Goal: Task Accomplishment & Management: Manage account settings

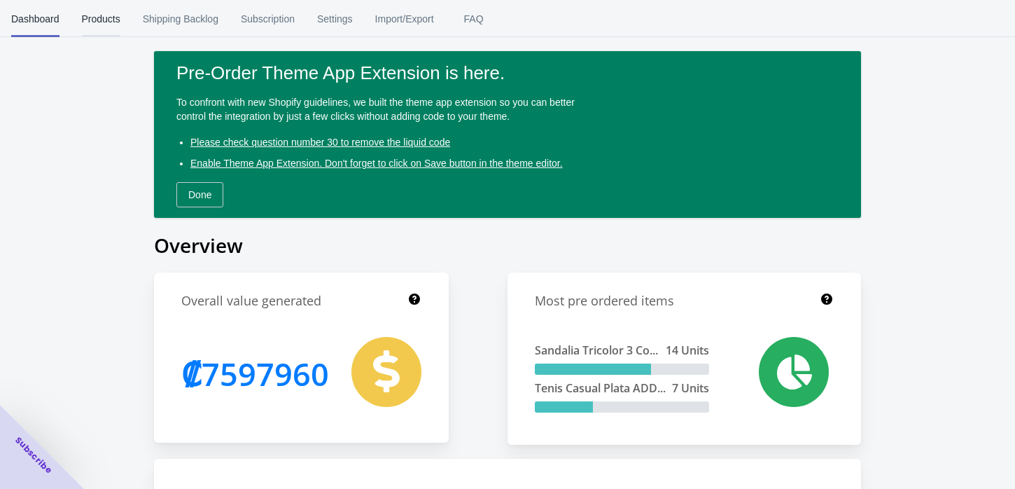
click at [97, 24] on span "Products" at bounding box center [101, 19] width 39 height 36
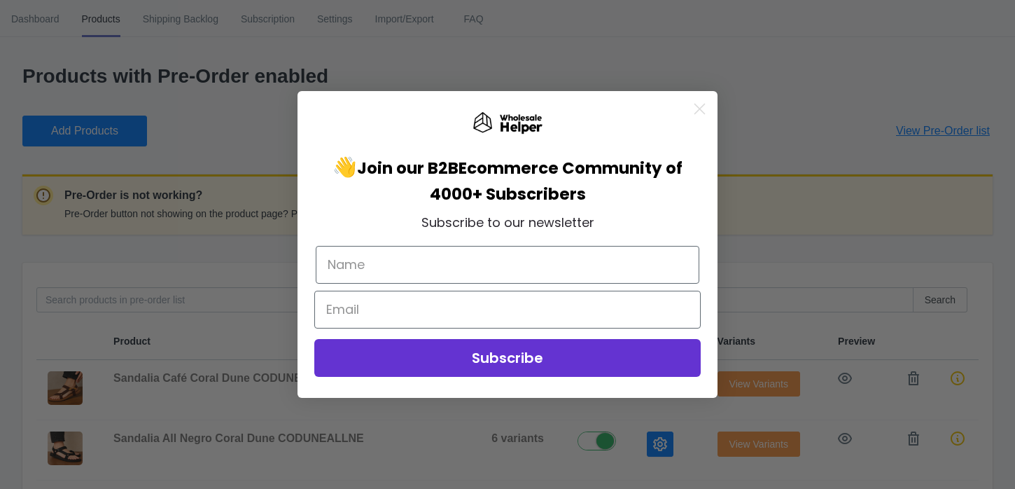
click at [700, 106] on circle "Close dialog" at bounding box center [699, 108] width 23 height 23
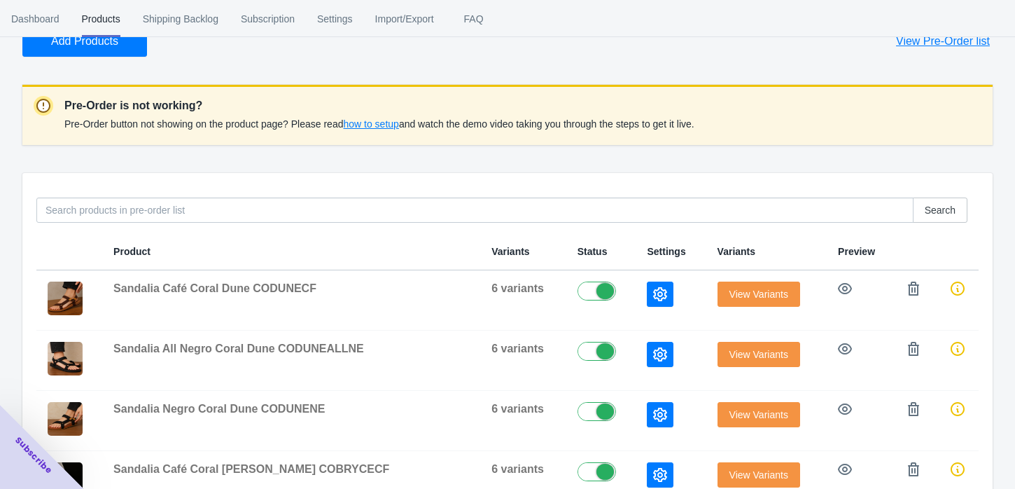
scroll to position [155, 0]
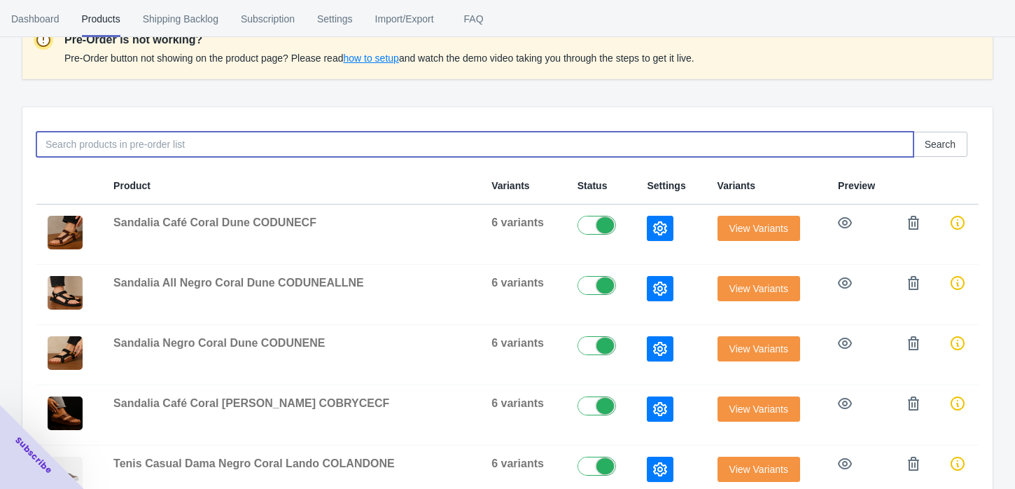
click at [235, 141] on input at bounding box center [474, 144] width 877 height 25
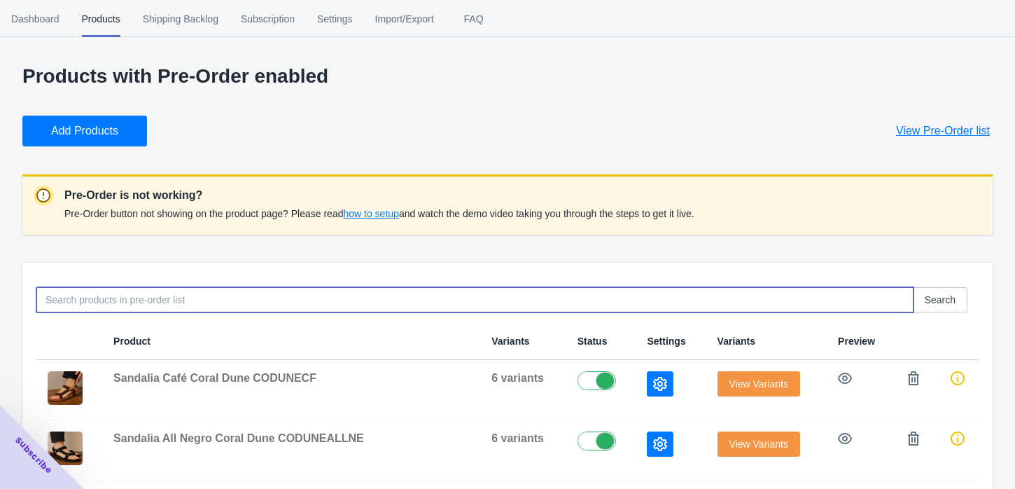
click at [126, 125] on button "Add Products" at bounding box center [84, 131] width 125 height 31
click at [165, 306] on input at bounding box center [474, 299] width 877 height 25
click at [113, 126] on span "Add Products" at bounding box center [84, 131] width 67 height 14
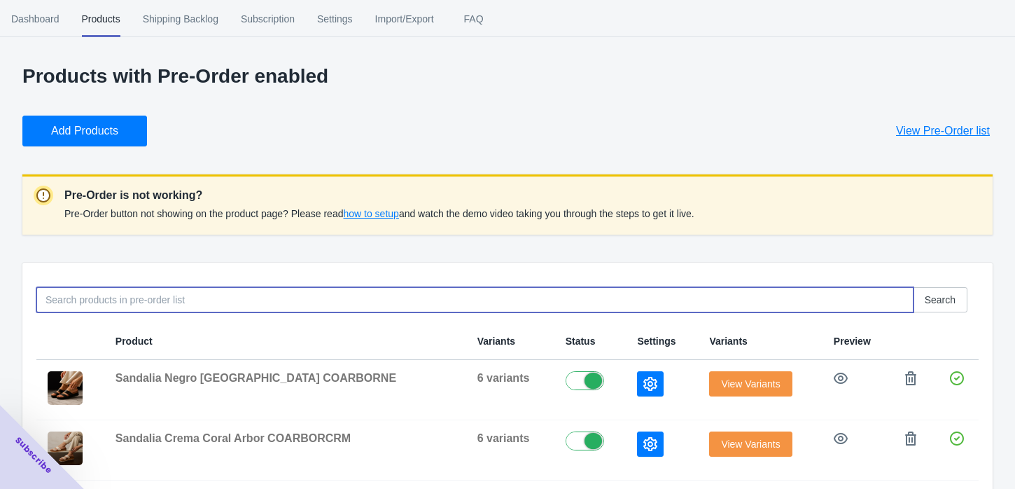
click at [121, 298] on input at bounding box center [474, 299] width 877 height 25
click at [102, 137] on span "Add Products" at bounding box center [84, 131] width 67 height 14
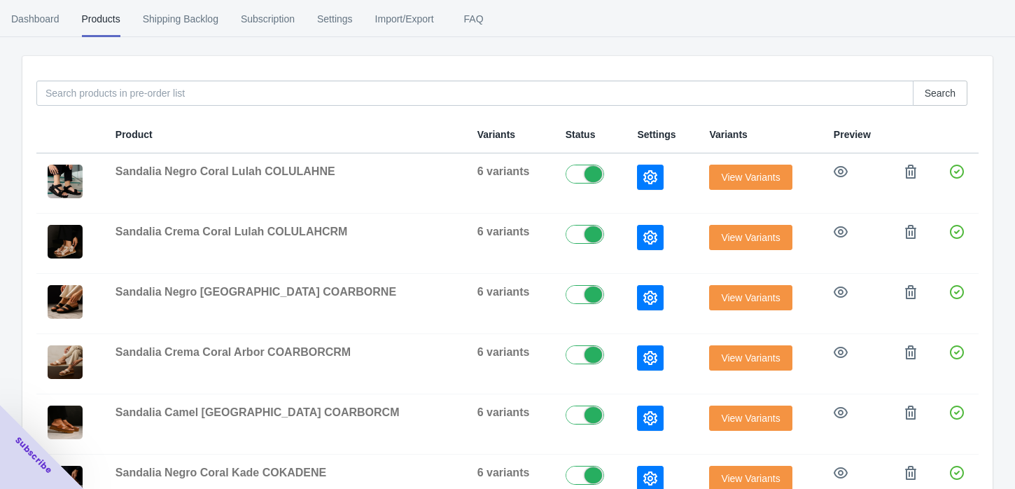
scroll to position [233, 0]
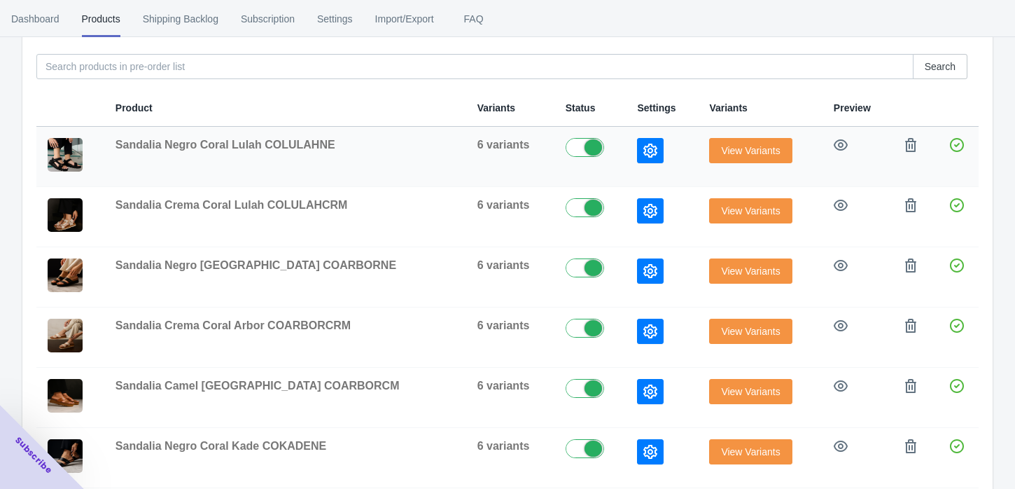
click at [643, 151] on icon "button" at bounding box center [650, 151] width 14 height 14
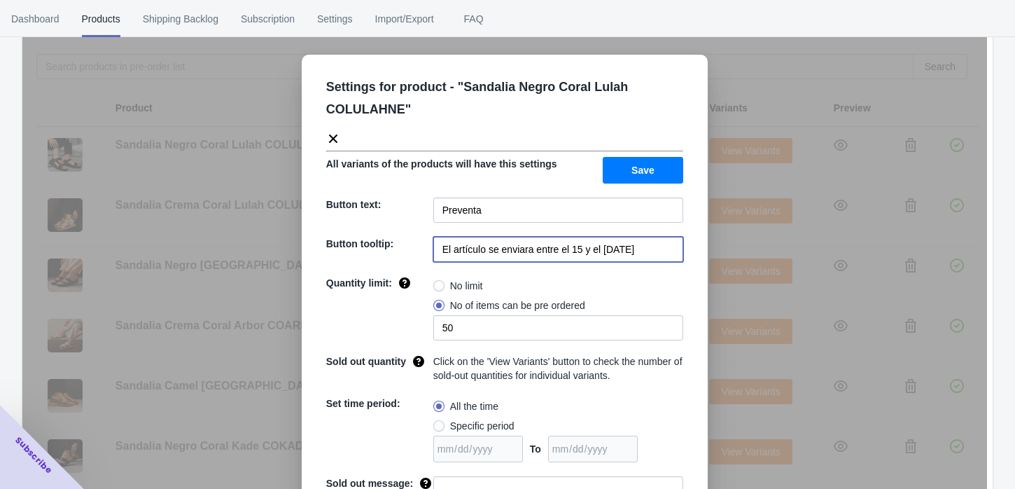
scroll to position [0, 28]
drag, startPoint x: 526, startPoint y: 249, endPoint x: 674, endPoint y: 242, distance: 147.9
click at [674, 242] on input "El artículo se enviara entre el 15 y el [DATE]" at bounding box center [558, 249] width 250 height 25
click at [643, 253] on input "El artículo se enviara a partir del [DATE][PERSON_NAME]" at bounding box center [558, 249] width 250 height 25
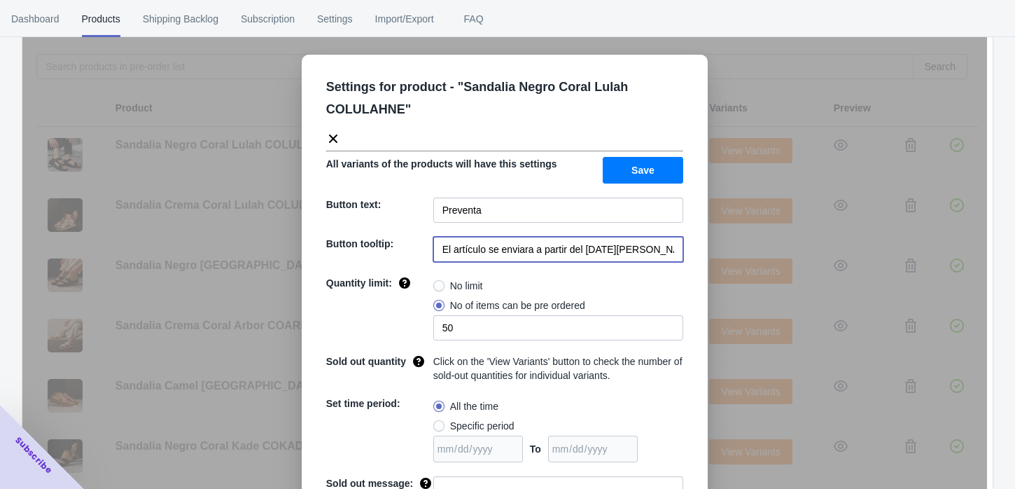
type input "El artículo se enviara a partir del [DATE][PERSON_NAME]"
click at [903, 15] on ul "Dashboard Products Shipping Backlog Subscription Settings Import/Export FAQ" at bounding box center [507, 18] width 1015 height 36
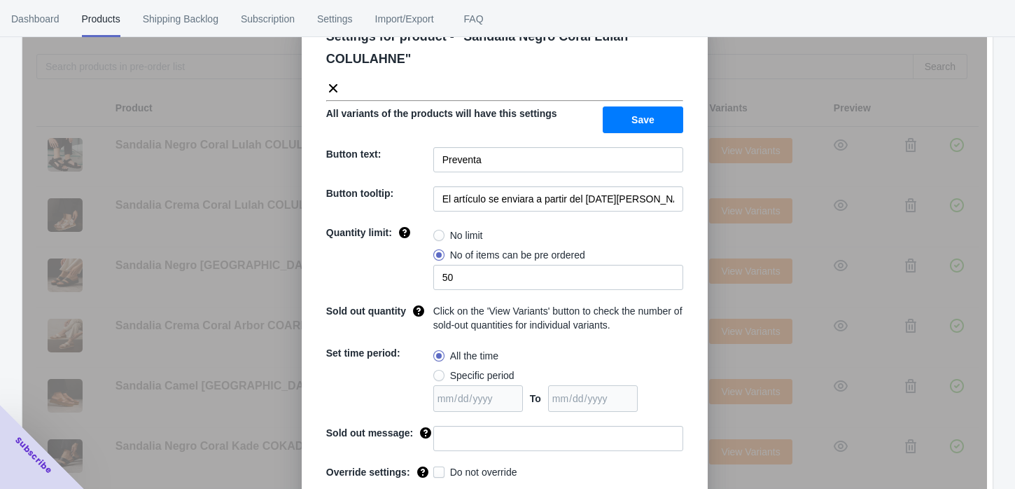
scroll to position [78, 0]
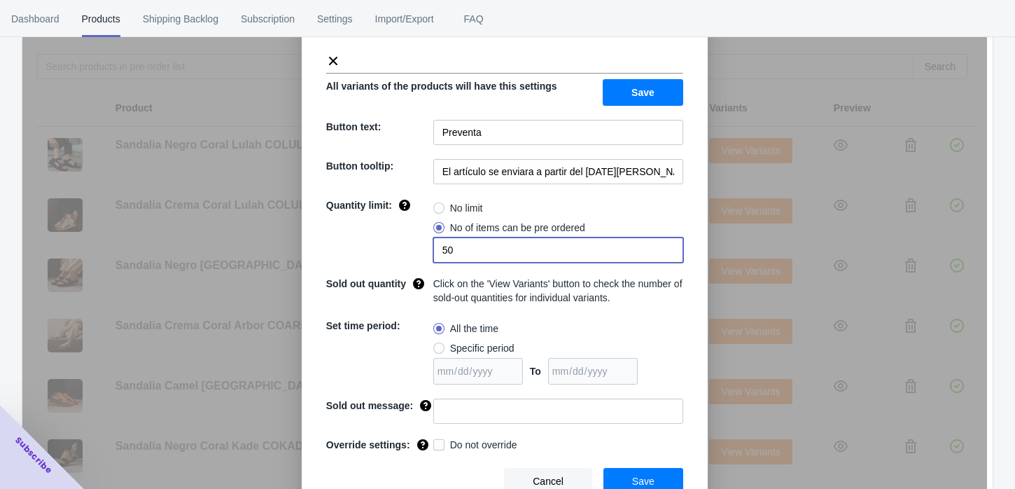
drag, startPoint x: 459, startPoint y: 250, endPoint x: 349, endPoint y: 253, distance: 110.7
click at [349, 253] on div "Quantity limit: No limit No of items can be pre ordered 50" at bounding box center [504, 230] width 357 height 64
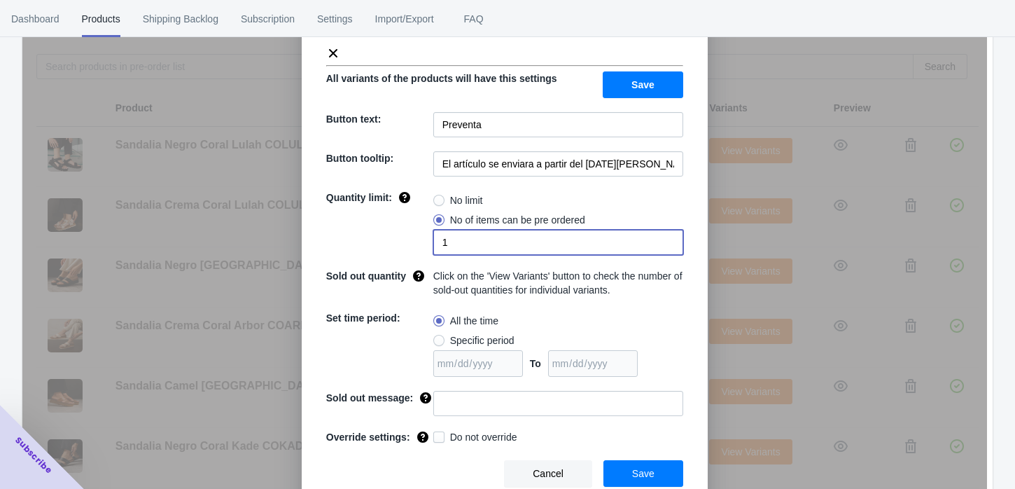
scroll to position [88, 0]
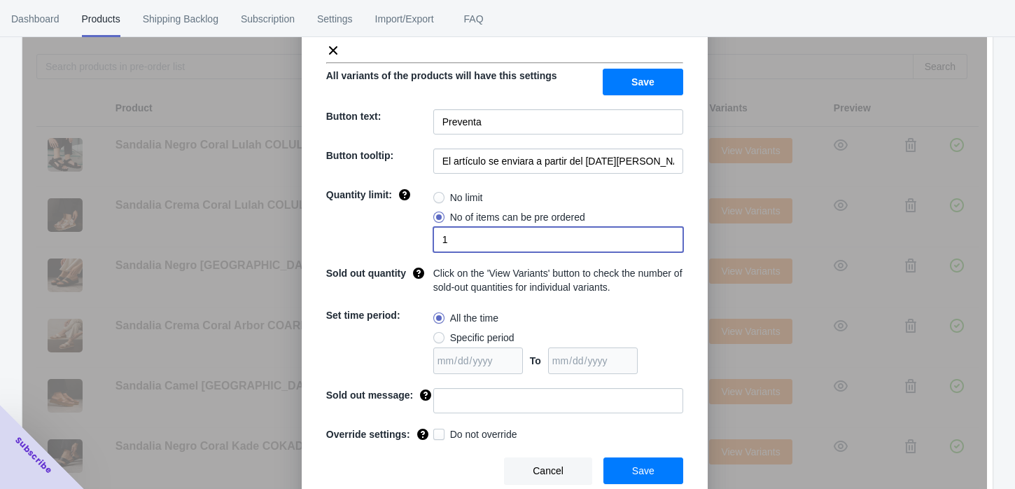
type input "1"
click at [442, 397] on input at bounding box center [558, 400] width 250 height 25
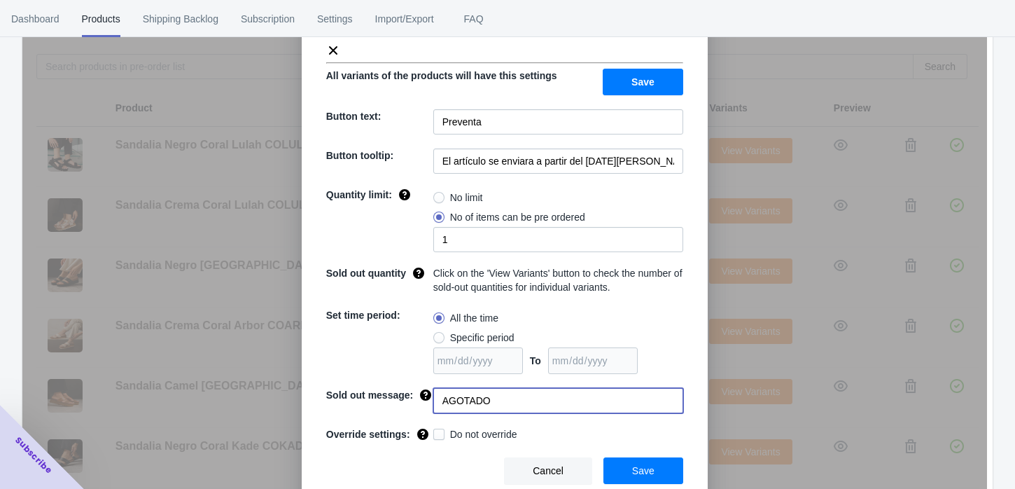
type input "AGOTADO"
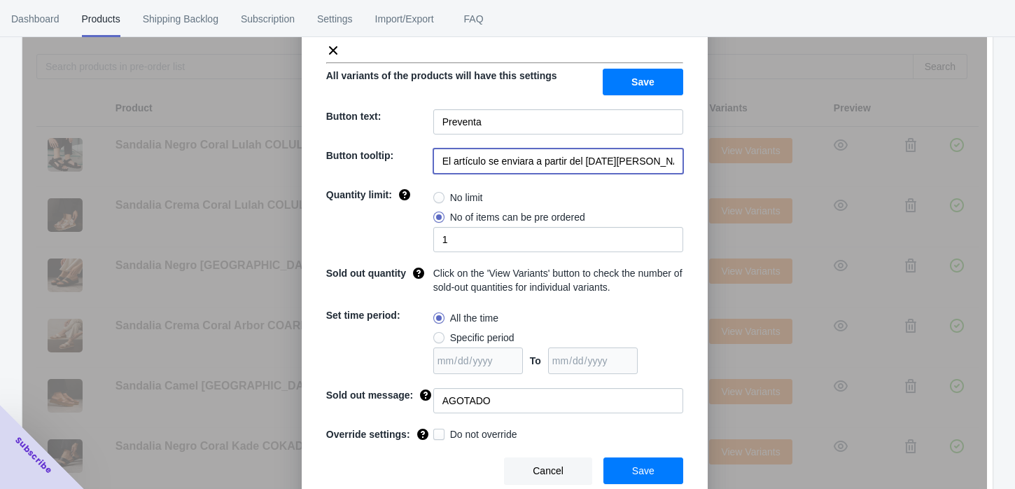
click at [534, 158] on input "El artículo se enviara a partir del [DATE][PERSON_NAME]" at bounding box center [558, 160] width 250 height 25
click at [643, 466] on span "Save" at bounding box center [643, 470] width 22 height 11
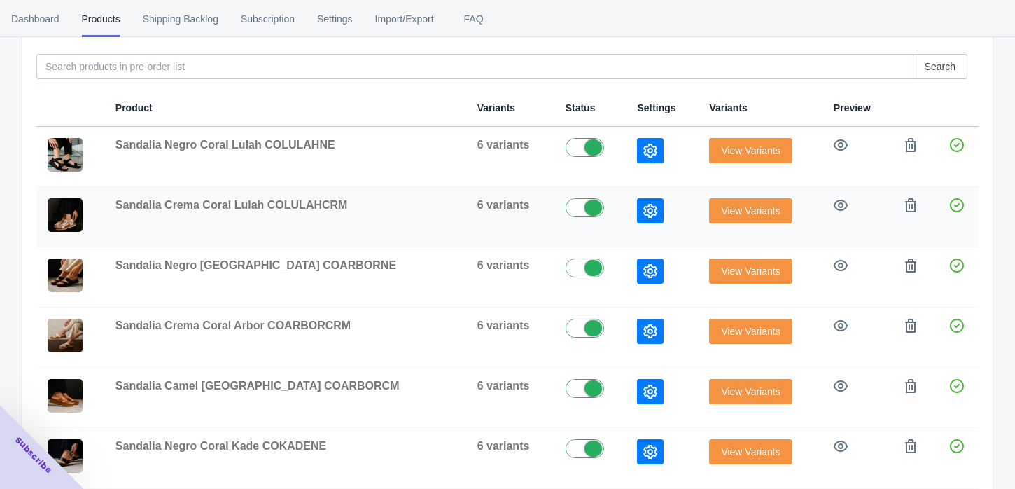
click at [643, 211] on icon "button" at bounding box center [650, 211] width 14 height 14
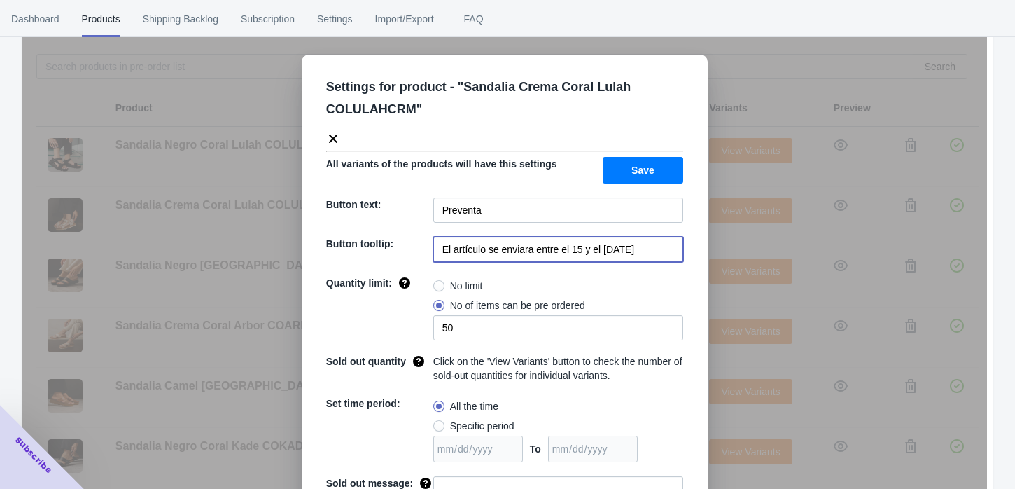
click at [560, 247] on input "El artículo se enviara entre el 15 y el [DATE]" at bounding box center [558, 249] width 250 height 25
paste input "a partir del [DATE][PERSON_NAME]"
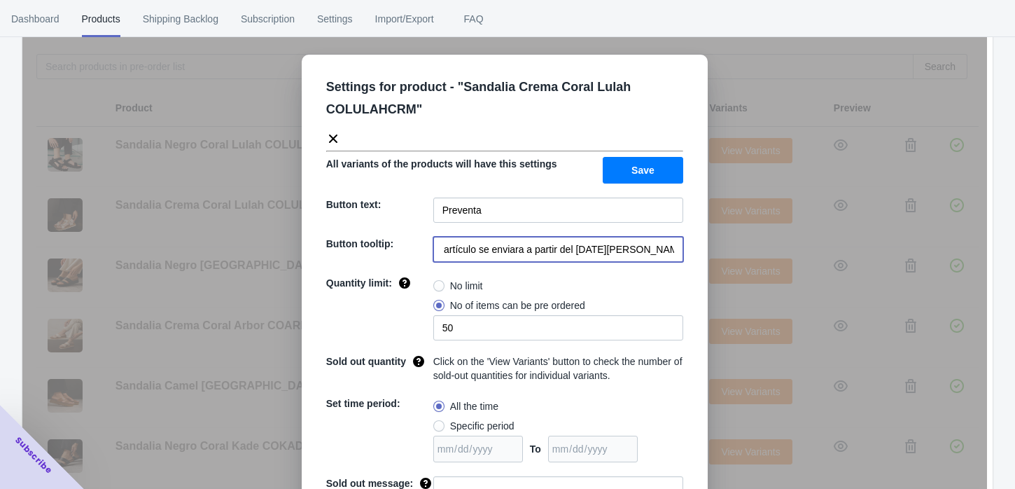
type input "El artículo se enviara a partir del [DATE][PERSON_NAME]"
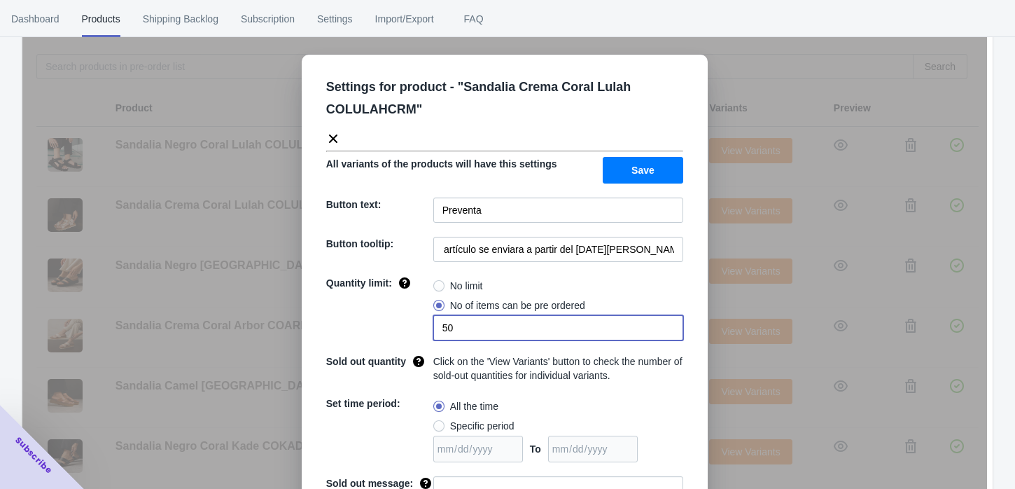
click at [490, 322] on input "50" at bounding box center [558, 327] width 250 height 25
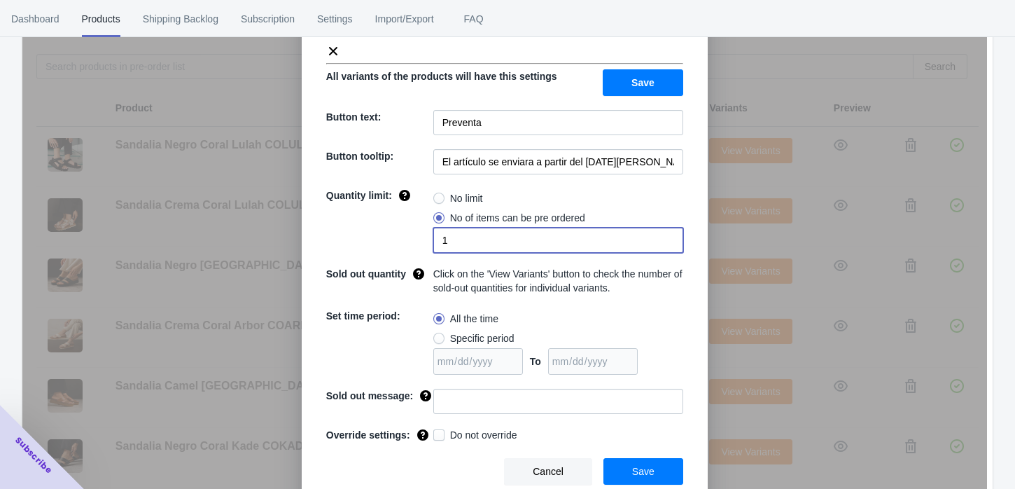
scroll to position [88, 0]
type input "1"
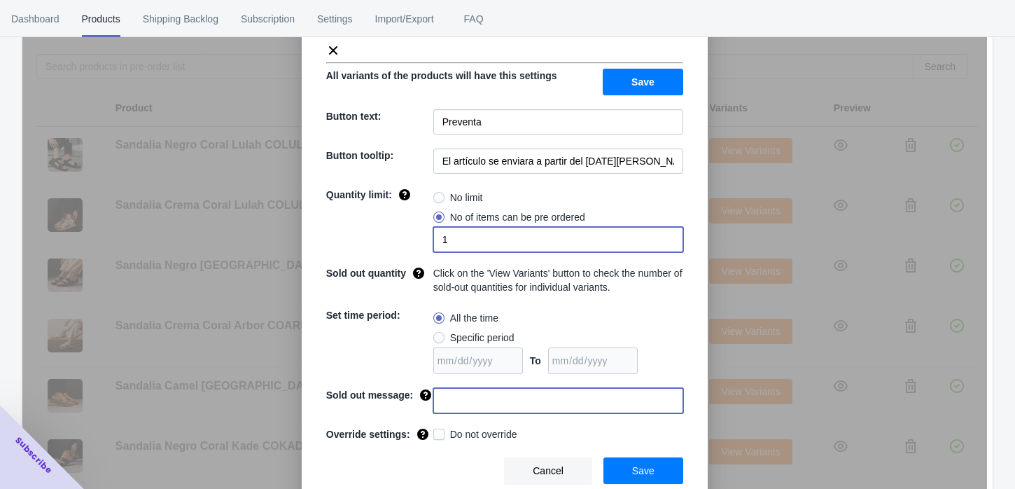
click at [456, 388] on input at bounding box center [558, 400] width 250 height 25
type input "AGOTADO"
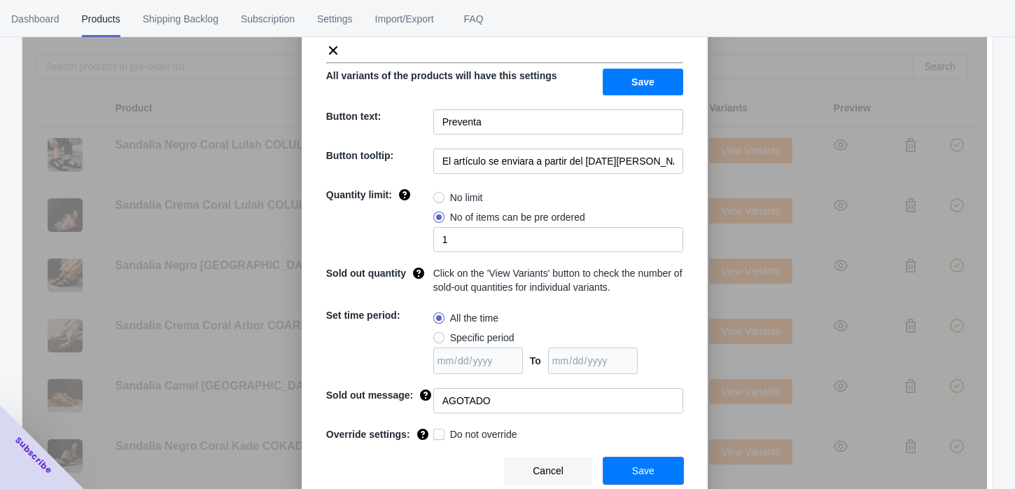
click at [662, 467] on button "Save" at bounding box center [644, 470] width 80 height 27
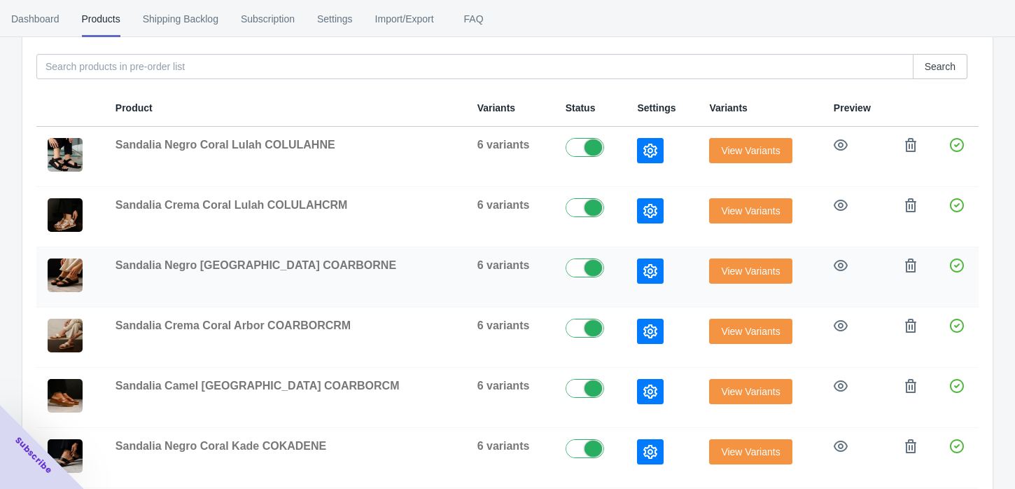
click at [637, 261] on button "button" at bounding box center [650, 270] width 27 height 25
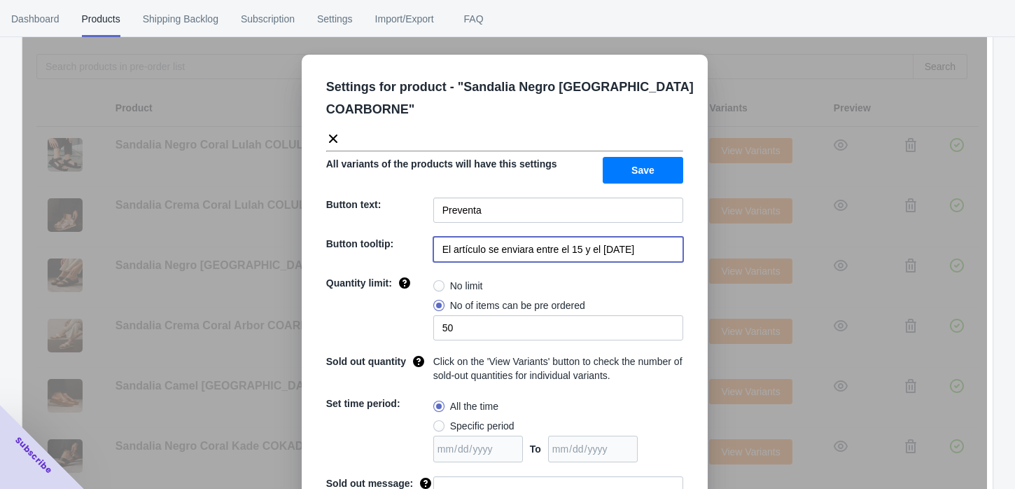
click at [544, 248] on input "El artículo se enviara entre el 15 y el [DATE]" at bounding box center [558, 249] width 250 height 25
paste input "a partir del [DATE][PERSON_NAME]"
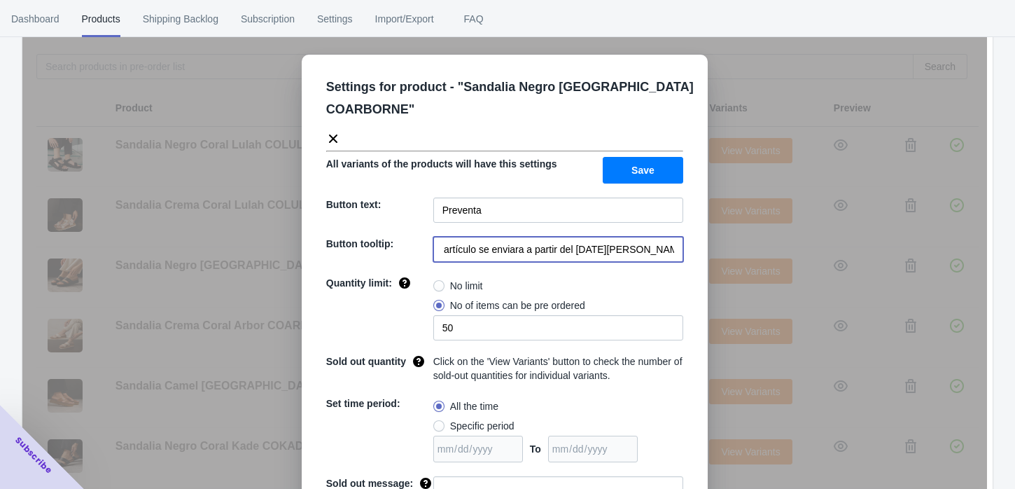
type input "El artículo se enviara a partir del [DATE][PERSON_NAME]"
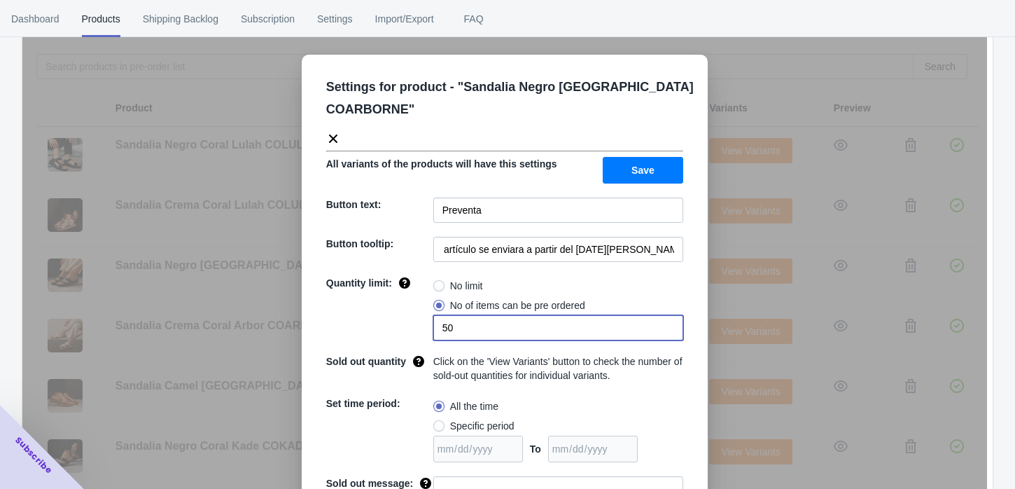
click at [473, 332] on input "50" at bounding box center [558, 327] width 250 height 25
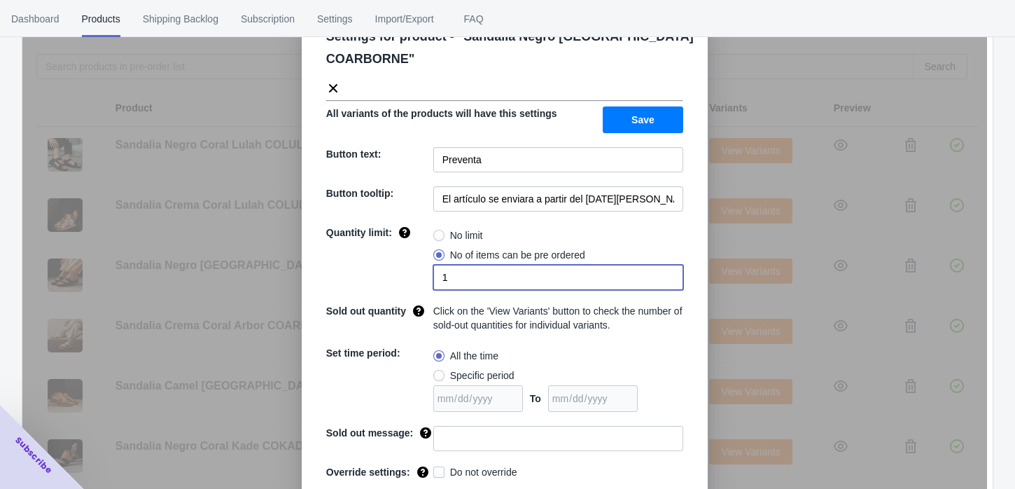
scroll to position [78, 0]
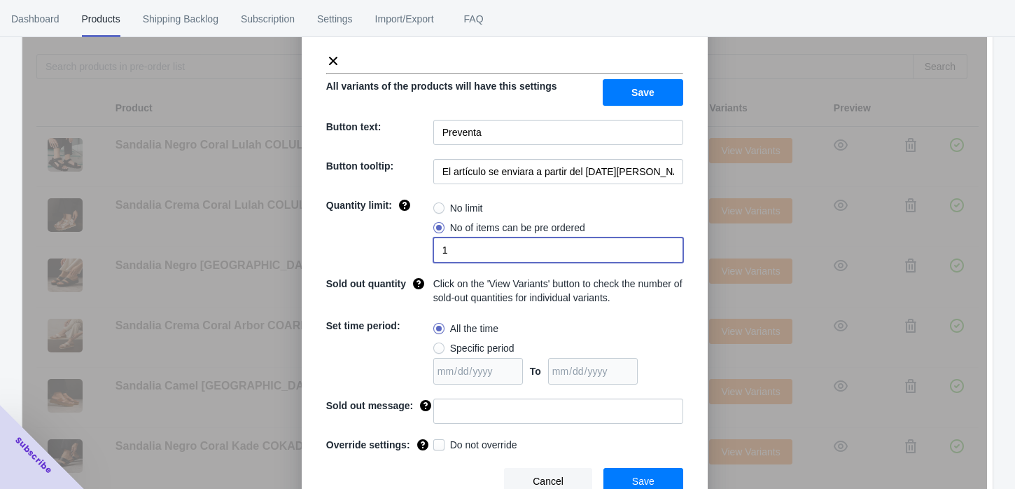
type input "1"
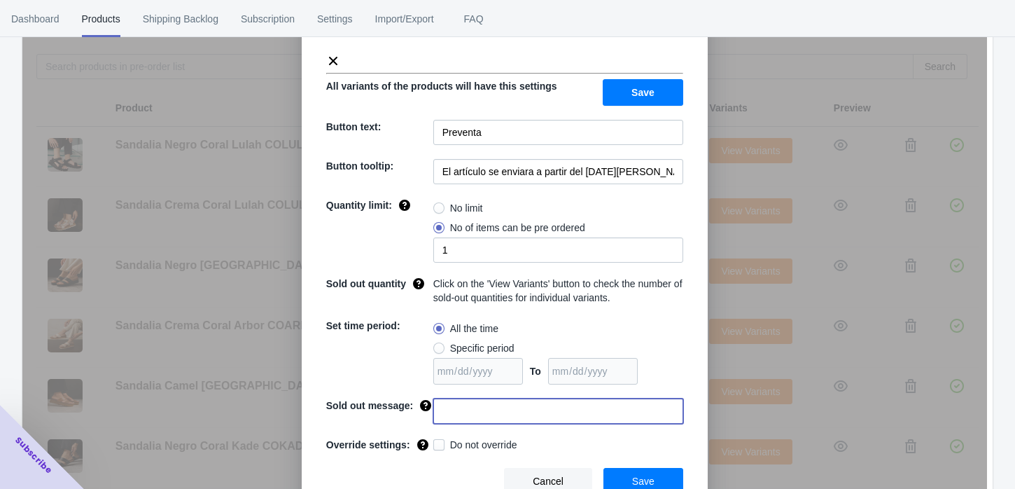
click at [462, 416] on input at bounding box center [558, 410] width 250 height 25
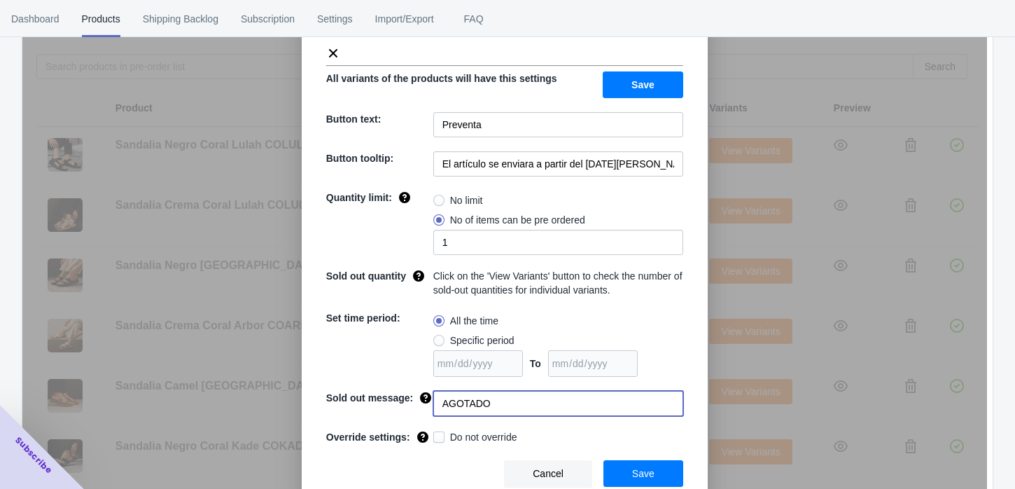
scroll to position [88, 0]
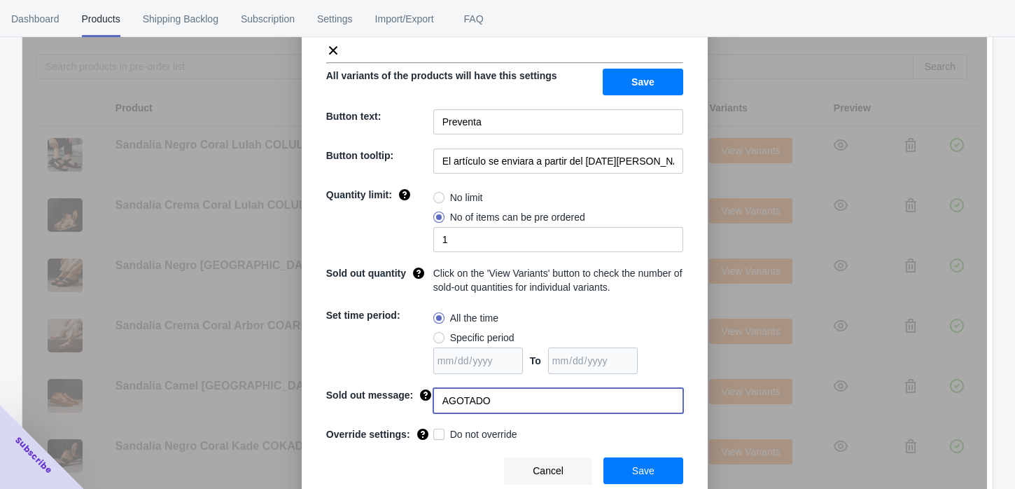
type input "AGOTADO"
click at [632, 468] on span "Save" at bounding box center [643, 470] width 22 height 11
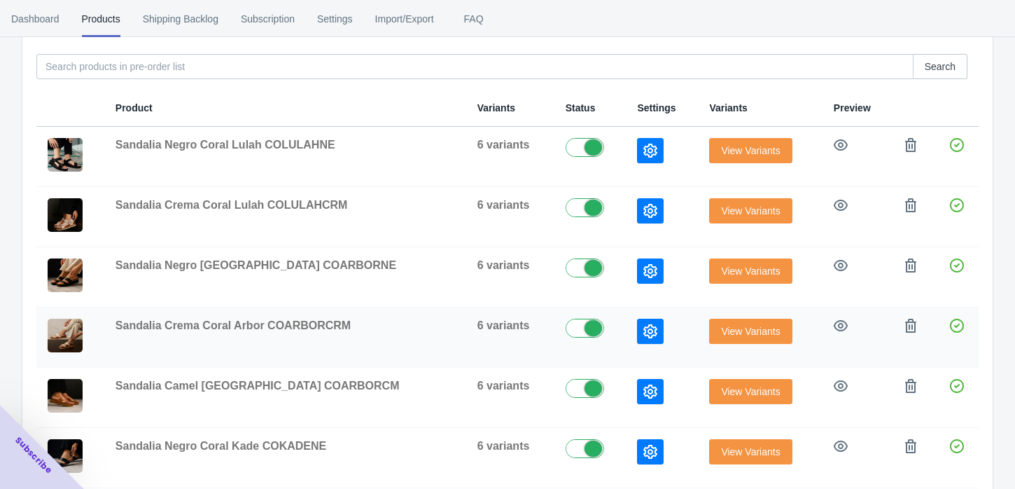
click at [637, 333] on button "button" at bounding box center [650, 331] width 27 height 25
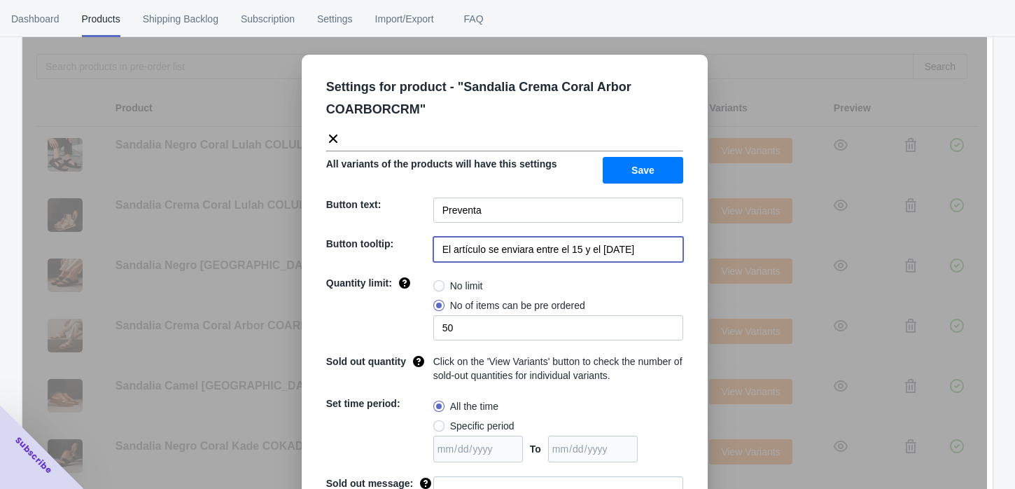
click at [482, 249] on input "El artículo se enviara entre el 15 y el [DATE]" at bounding box center [558, 249] width 250 height 25
paste input "a partir del [DATE][PERSON_NAME]"
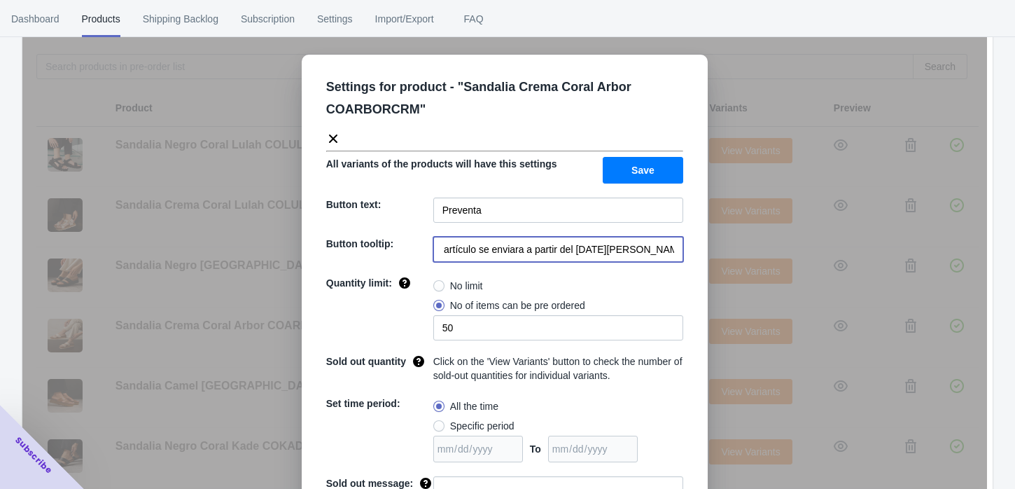
type input "El artículo se enviara a partir del [DATE][PERSON_NAME]"
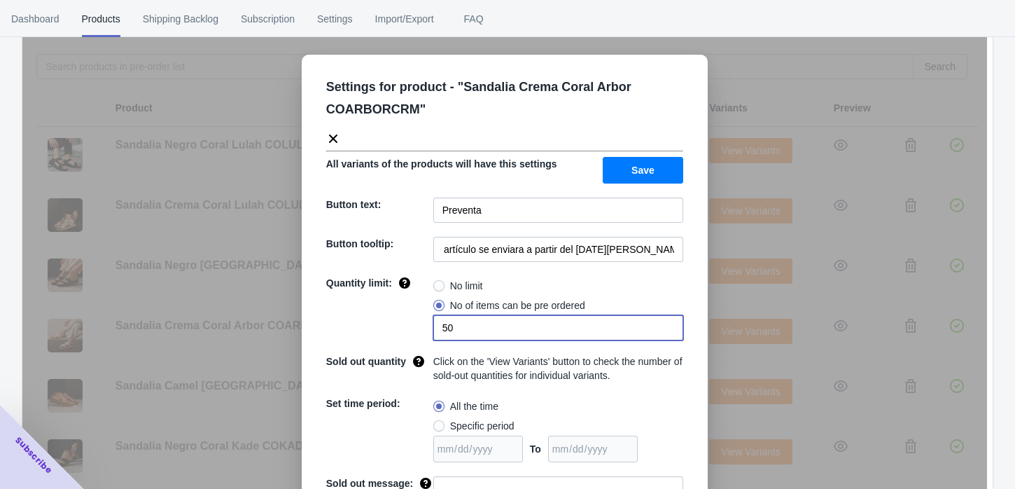
click at [459, 328] on input "50" at bounding box center [558, 327] width 250 height 25
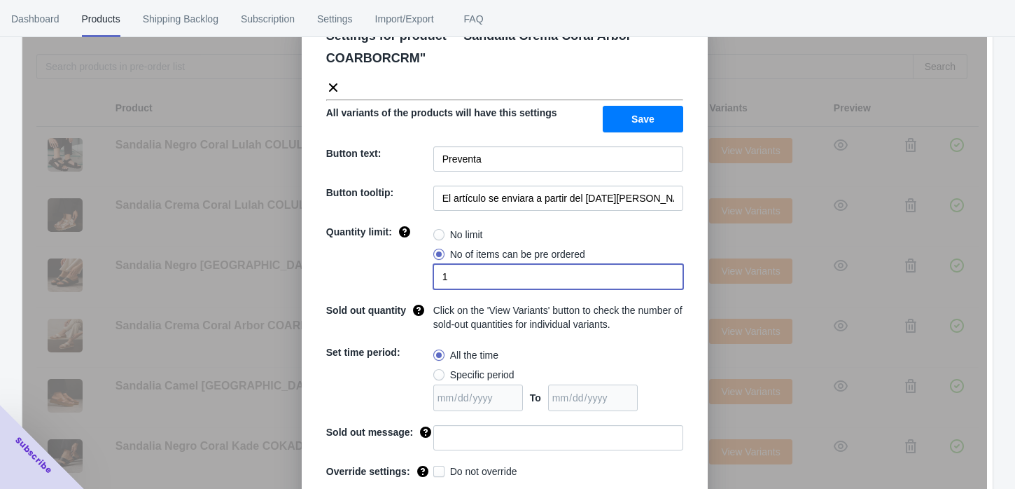
scroll to position [78, 0]
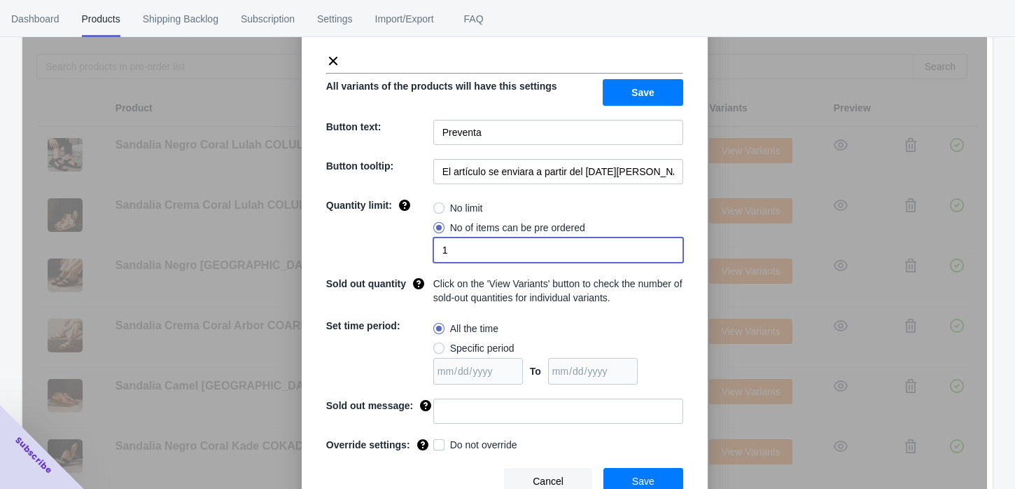
type input "1"
click at [435, 406] on input at bounding box center [558, 410] width 250 height 25
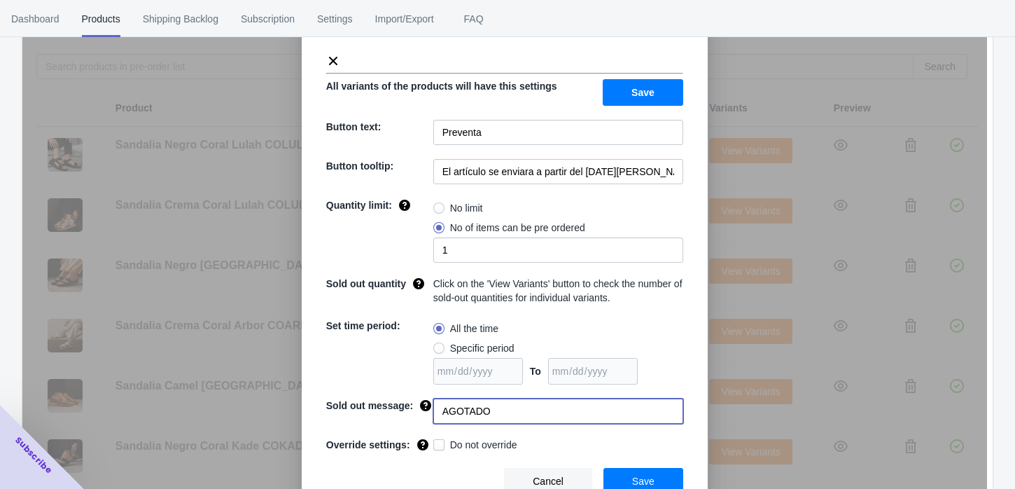
scroll to position [88, 0]
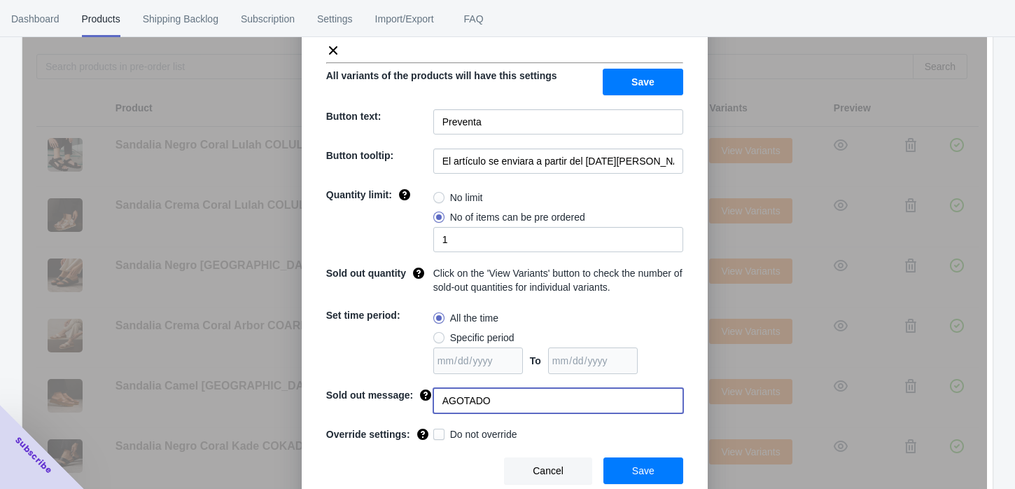
type input "AGOTADO"
click at [622, 460] on button "Save" at bounding box center [644, 470] width 80 height 27
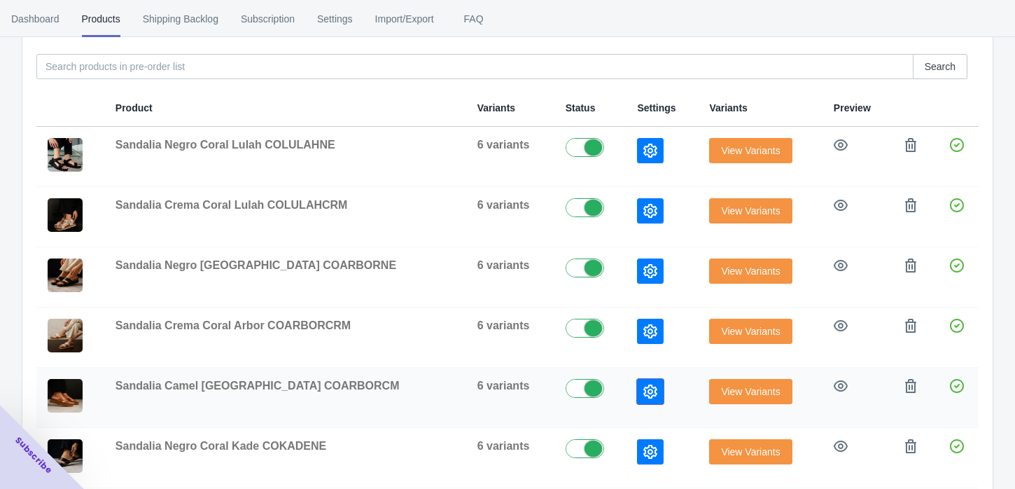
click at [643, 389] on icon "button" at bounding box center [650, 391] width 14 height 14
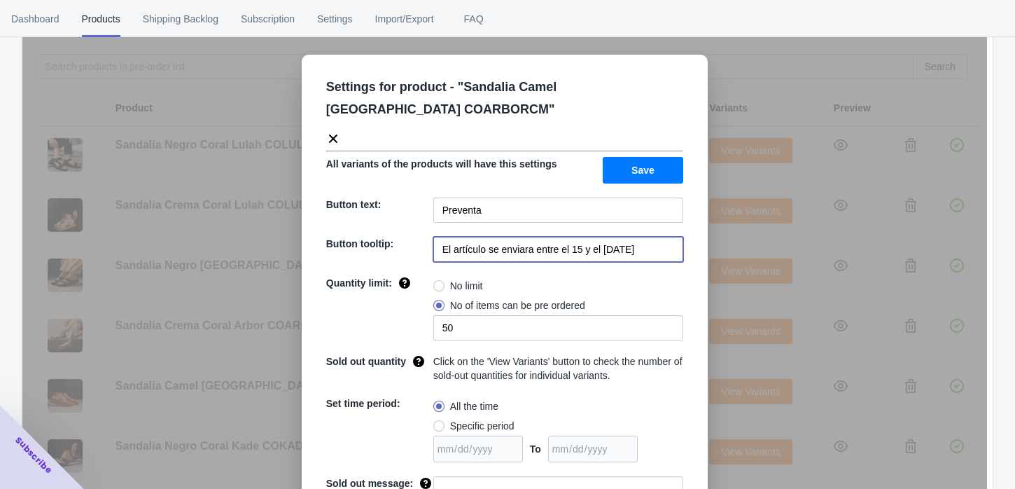
click at [494, 251] on input "El artículo se enviara entre el 15 y el [DATE]" at bounding box center [558, 249] width 250 height 25
paste input "a partir del [DATE][PERSON_NAME]"
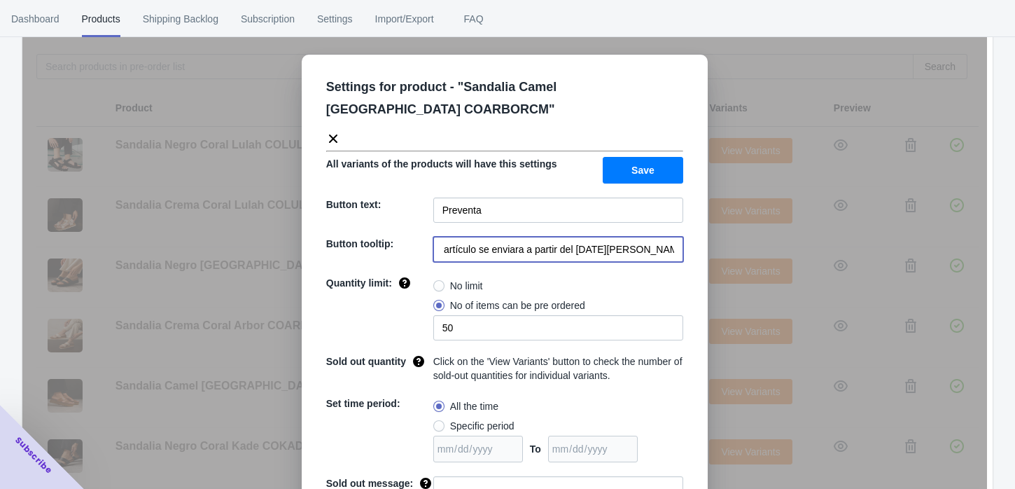
type input "El artículo se enviara a partir del [DATE][PERSON_NAME]"
click at [477, 335] on input "50" at bounding box center [558, 327] width 250 height 25
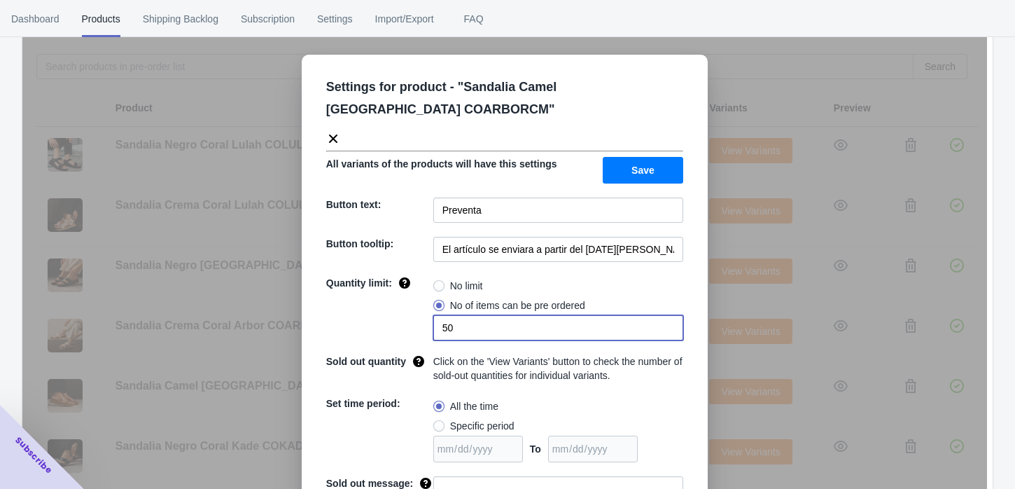
click at [477, 335] on input "50" at bounding box center [558, 327] width 250 height 25
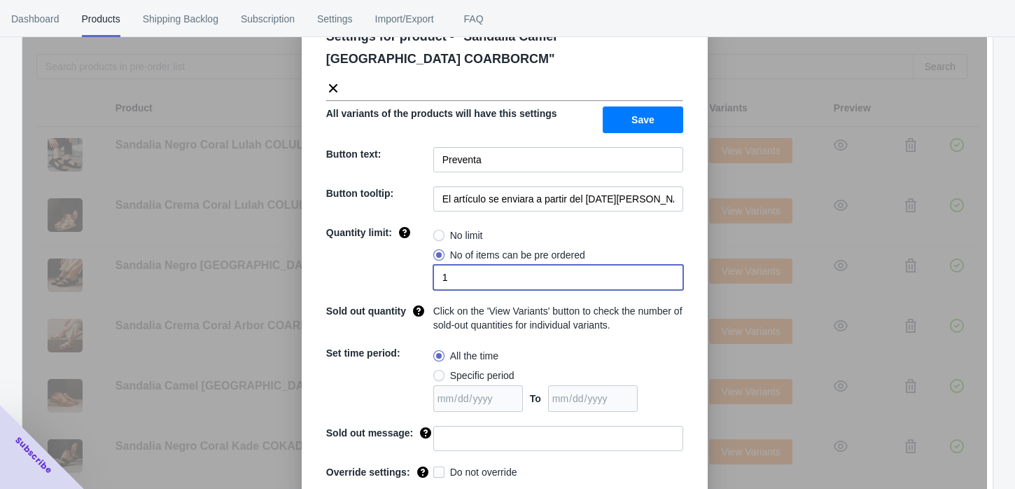
scroll to position [78, 0]
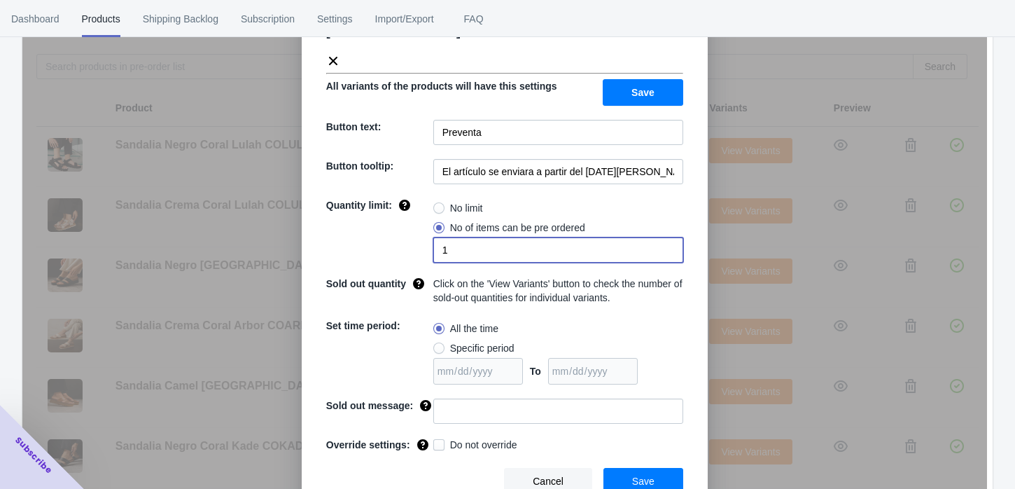
type input "1"
click at [435, 407] on input at bounding box center [558, 410] width 250 height 25
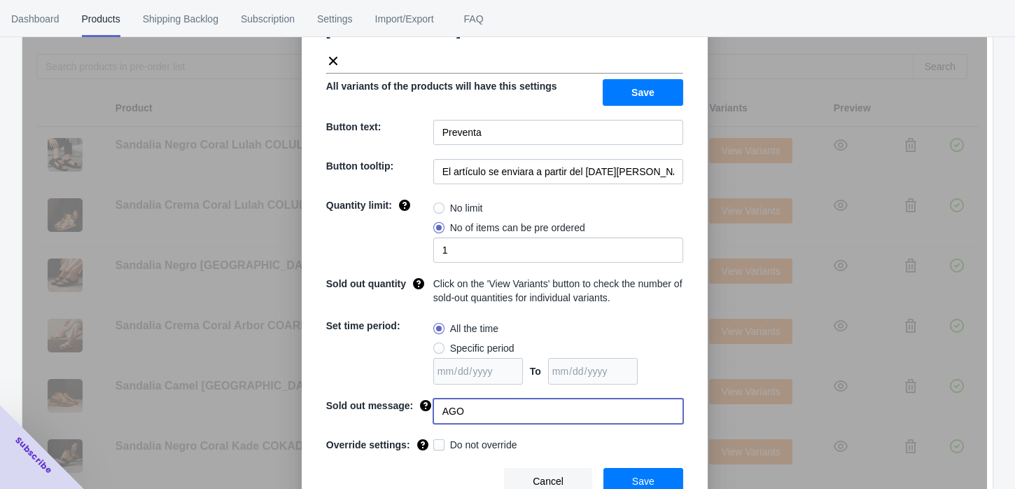
type input "AGOTADO"
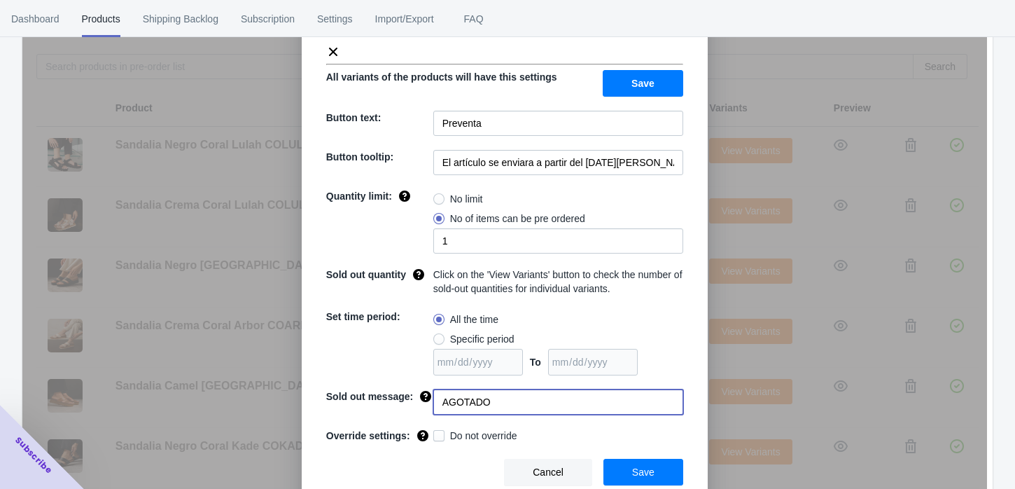
scroll to position [88, 0]
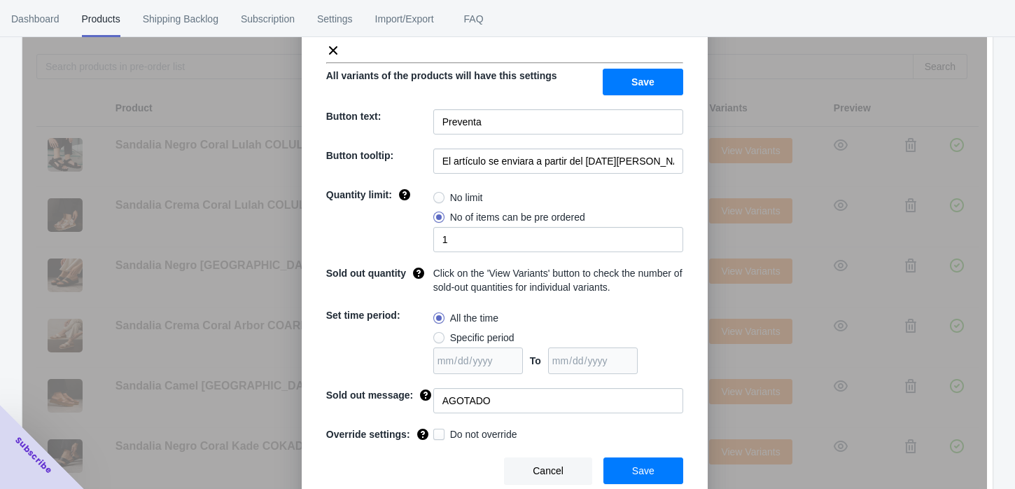
click at [634, 468] on span "Save" at bounding box center [643, 470] width 22 height 11
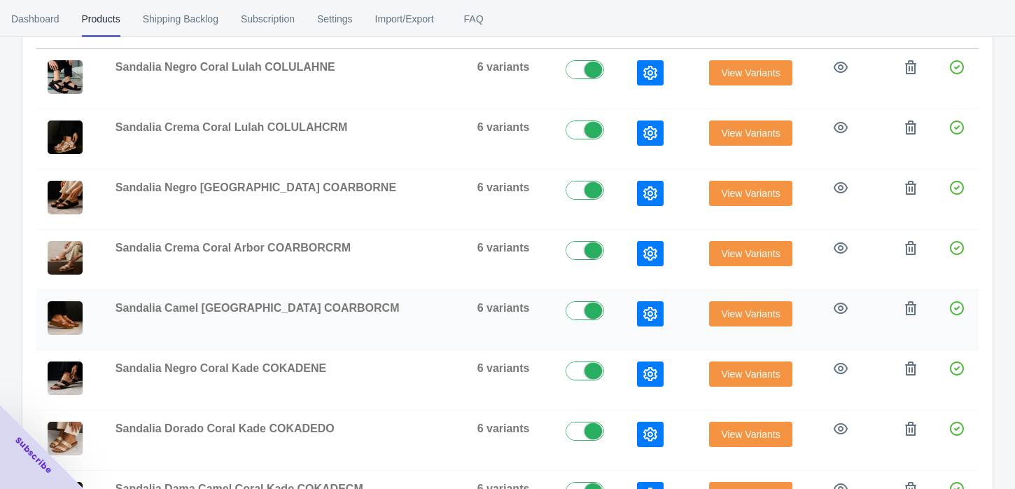
scroll to position [389, 0]
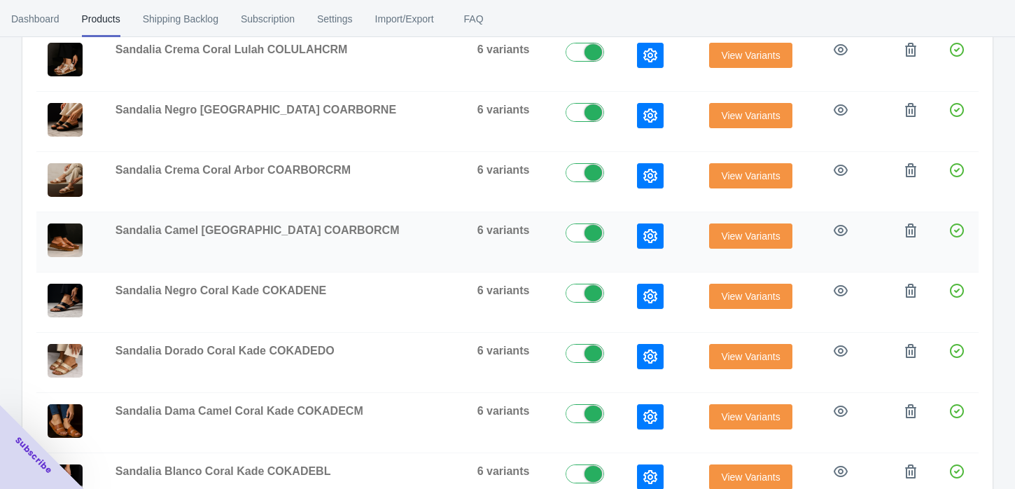
click at [637, 225] on button "button" at bounding box center [650, 235] width 27 height 25
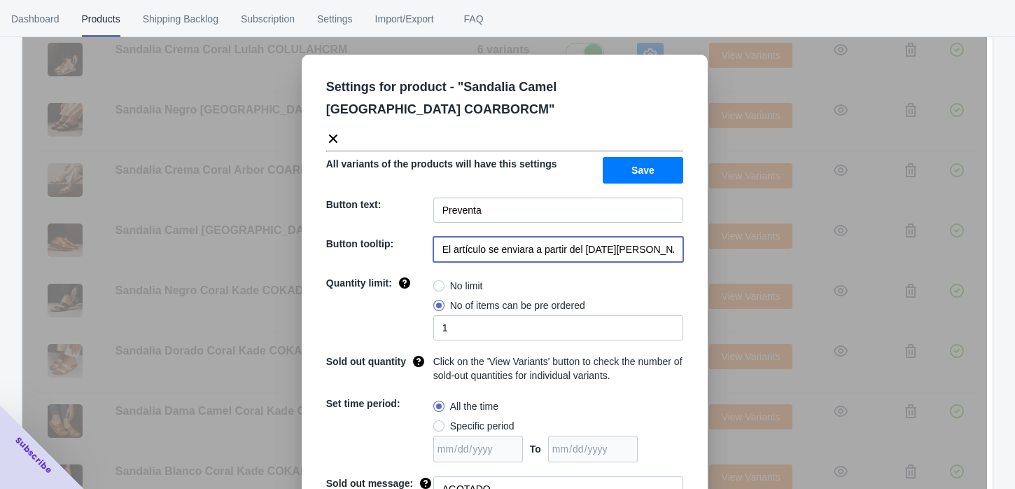
click at [532, 248] on input "El artículo se enviara a partir del [DATE][PERSON_NAME]" at bounding box center [558, 249] width 250 height 25
click at [671, 387] on div "Settings for product - " Sandalia Camel Coral Arbor COARBORCM " All variants of…" at bounding box center [505, 324] width 406 height 538
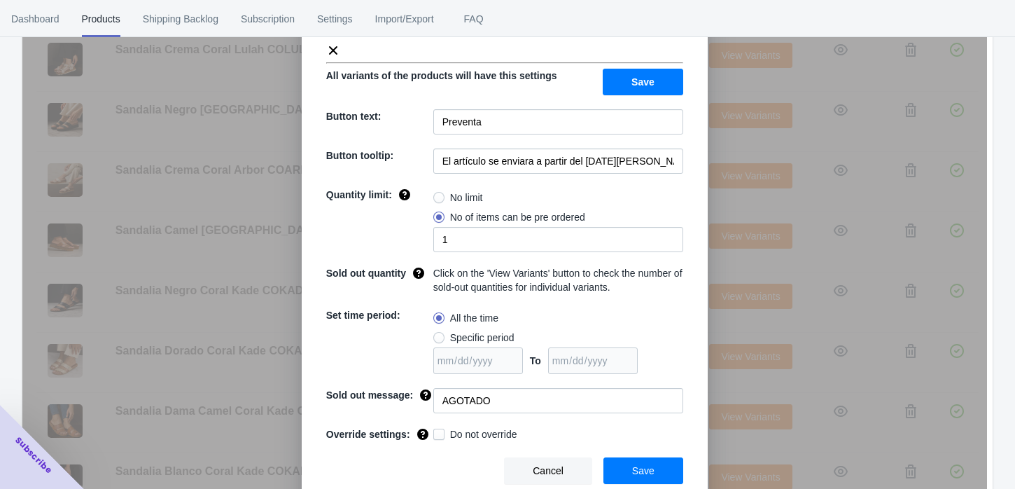
click at [558, 465] on span "Cancel" at bounding box center [548, 470] width 31 height 11
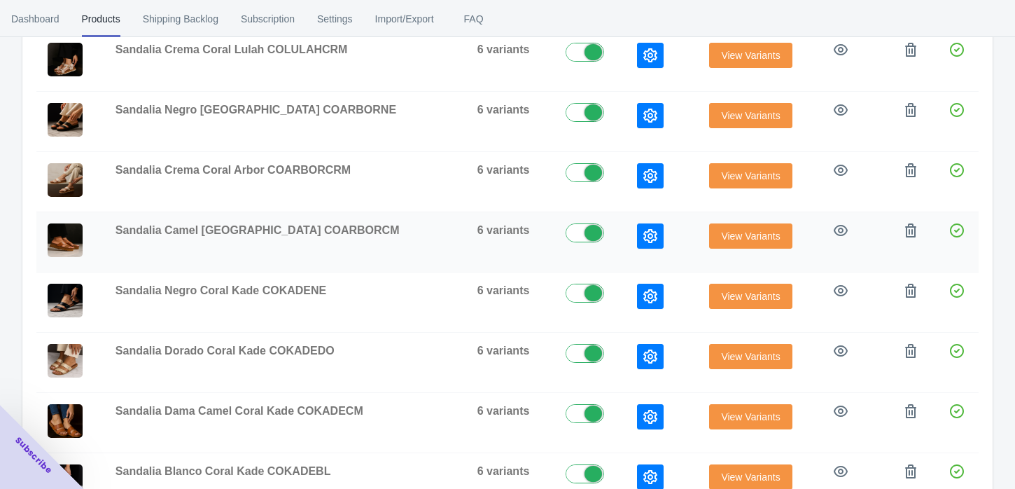
click at [643, 233] on icon "button" at bounding box center [650, 236] width 14 height 14
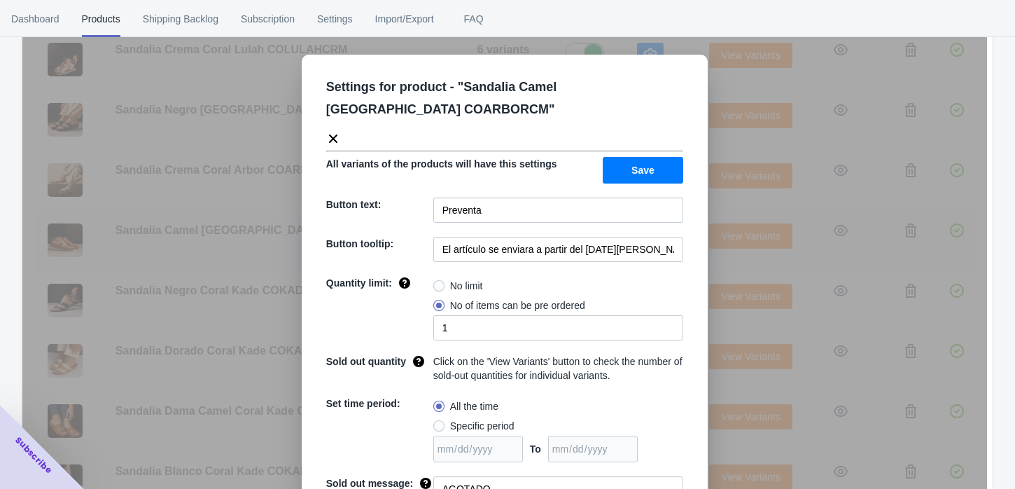
click at [707, 268] on div "Settings for product - " Sandalia Camel Coral Arbor COARBORCM " All variants of…" at bounding box center [504, 279] width 965 height 489
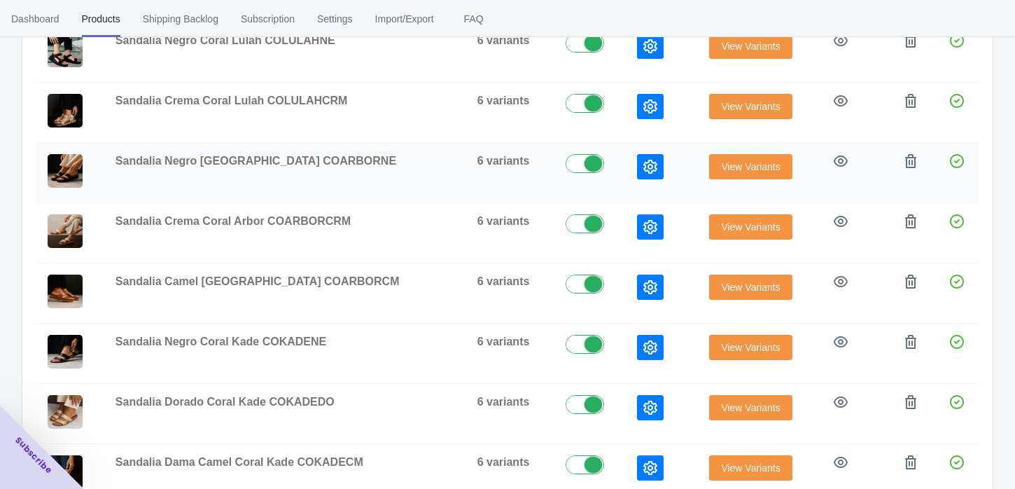
scroll to position [311, 0]
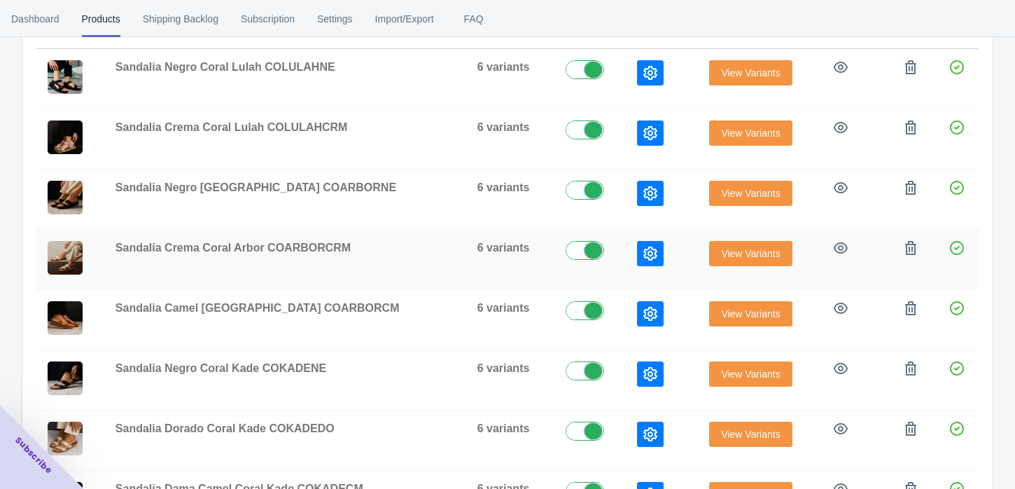
click at [637, 254] on button "button" at bounding box center [650, 253] width 27 height 25
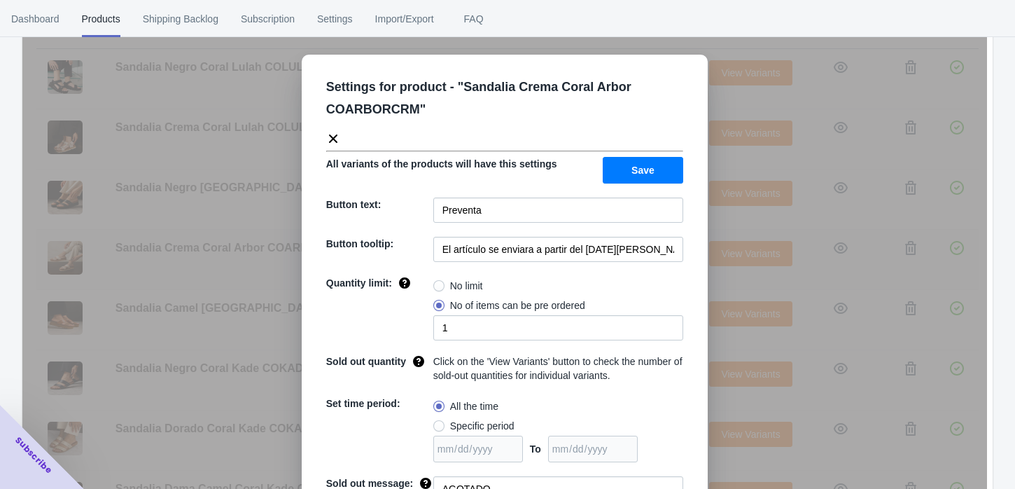
drag, startPoint x: 707, startPoint y: 283, endPoint x: 688, endPoint y: 272, distance: 22.2
click at [709, 283] on div "Settings for product - " Sandalia Crema Coral Arbor COARBORCRM " All variants o…" at bounding box center [504, 279] width 965 height 489
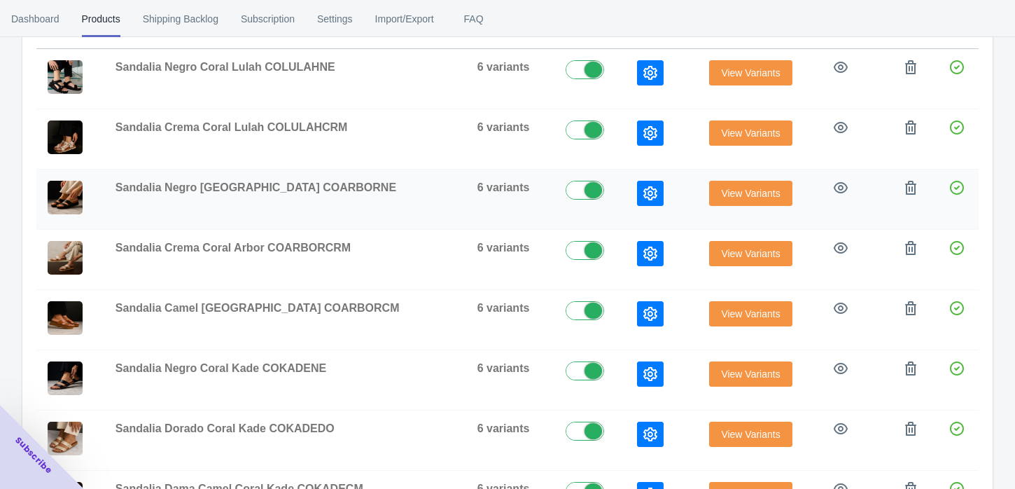
click at [643, 186] on icon "button" at bounding box center [650, 193] width 14 height 14
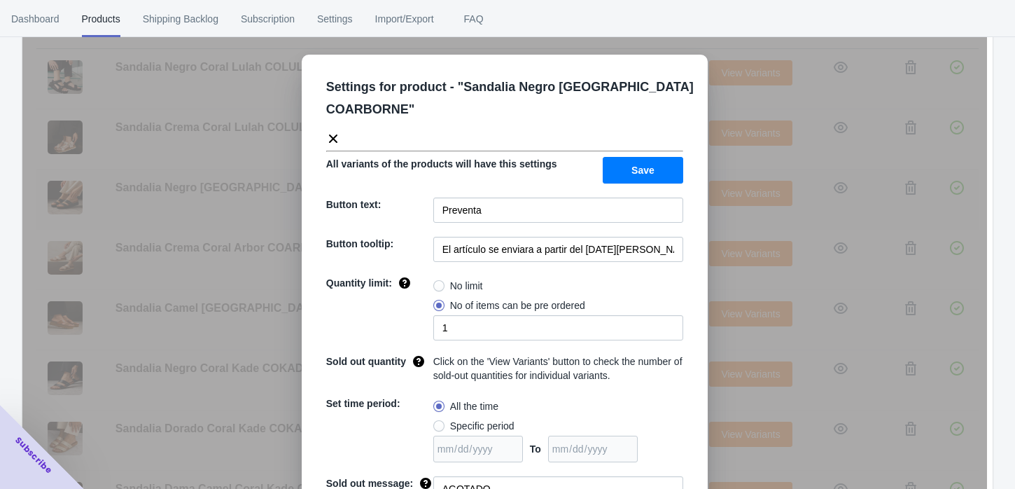
drag, startPoint x: 736, startPoint y: 233, endPoint x: 712, endPoint y: 206, distance: 36.2
click at [736, 233] on div "Settings for product - " Sandalia Negro Coral Arbor COARBORNE " All variants of…" at bounding box center [504, 279] width 965 height 489
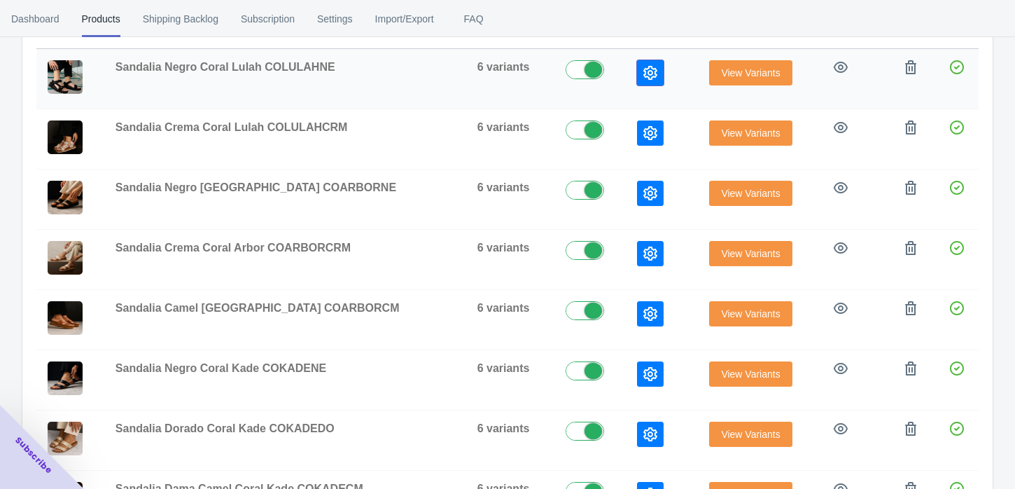
click at [643, 72] on icon "button" at bounding box center [650, 73] width 14 height 14
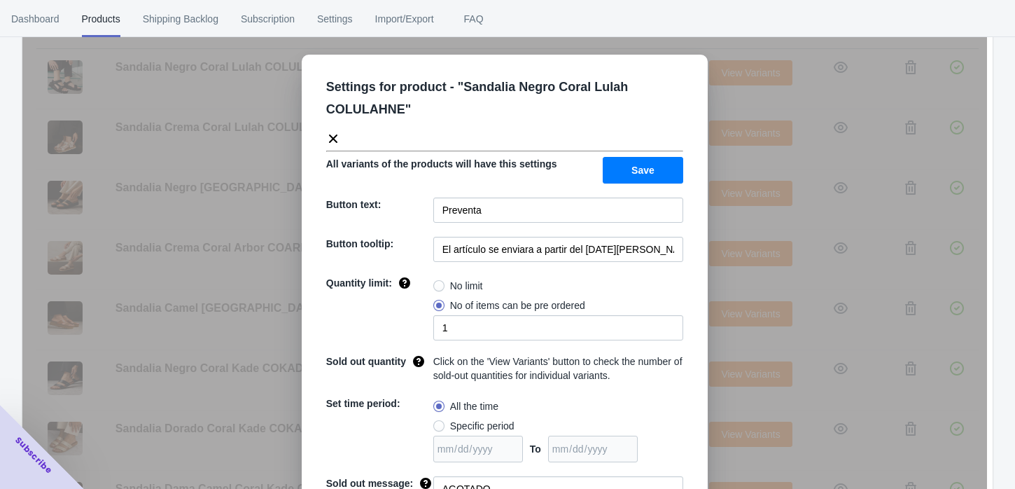
click at [731, 229] on div "Settings for product - " Sandalia Negro Coral Lulah COLULAHNE " All variants of…" at bounding box center [504, 279] width 965 height 489
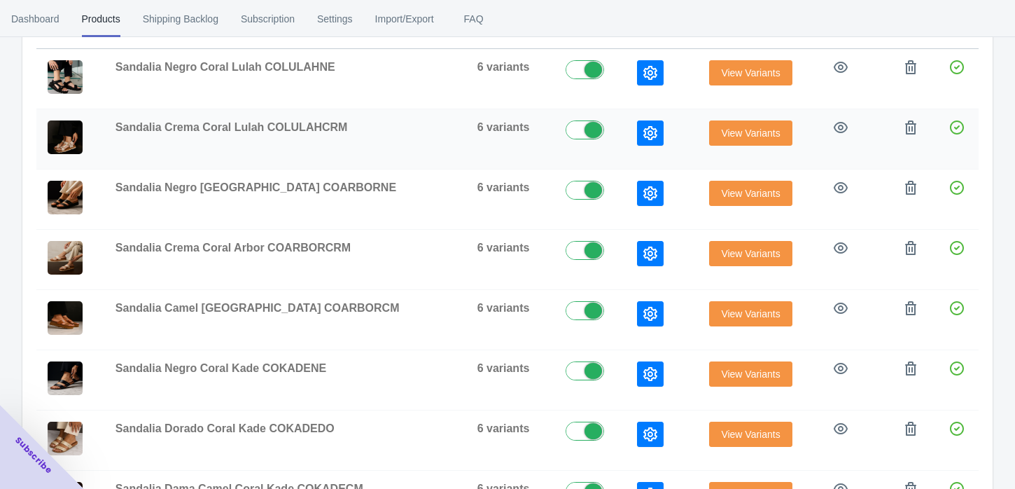
click at [637, 138] on button "button" at bounding box center [650, 132] width 27 height 25
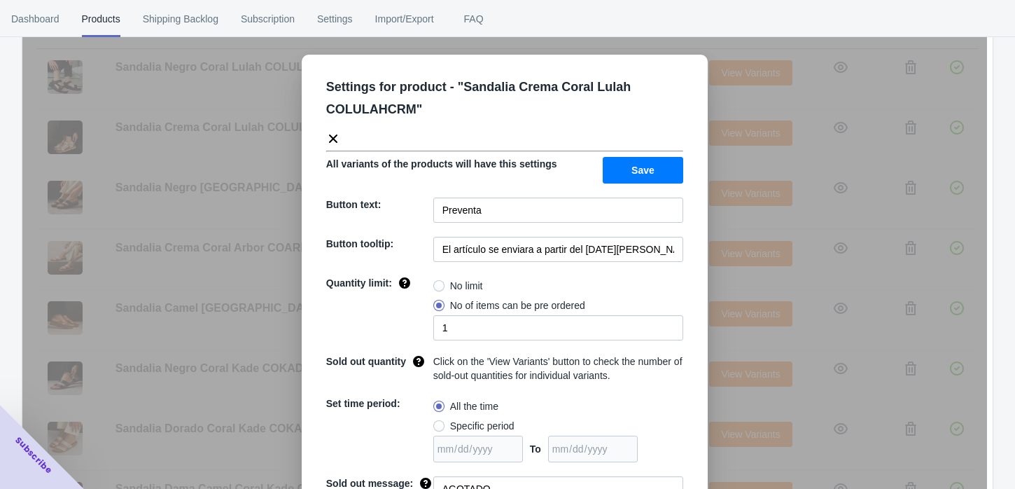
click at [725, 218] on div "Settings for product - " Sandalia Crema Coral Lulah COLULAHCRM " All variants o…" at bounding box center [504, 279] width 965 height 489
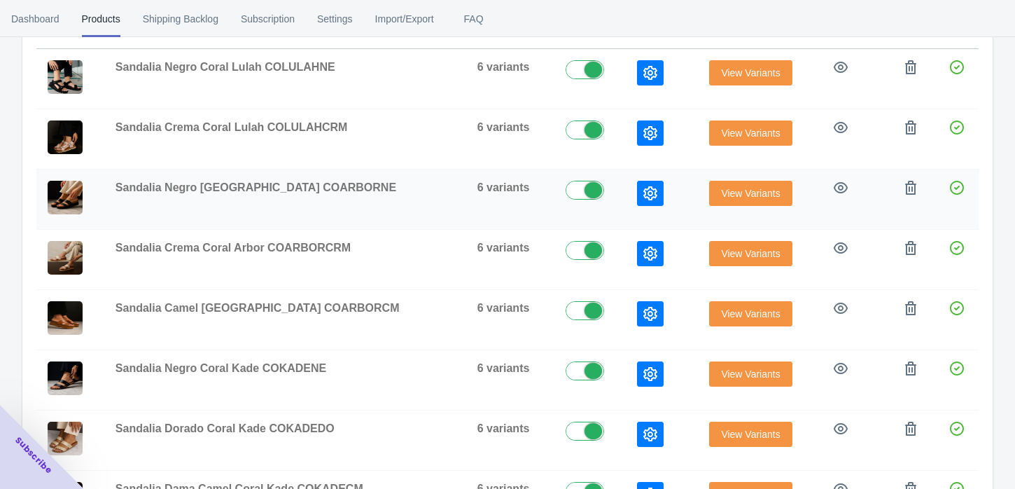
click at [641, 198] on button "button" at bounding box center [650, 193] width 27 height 25
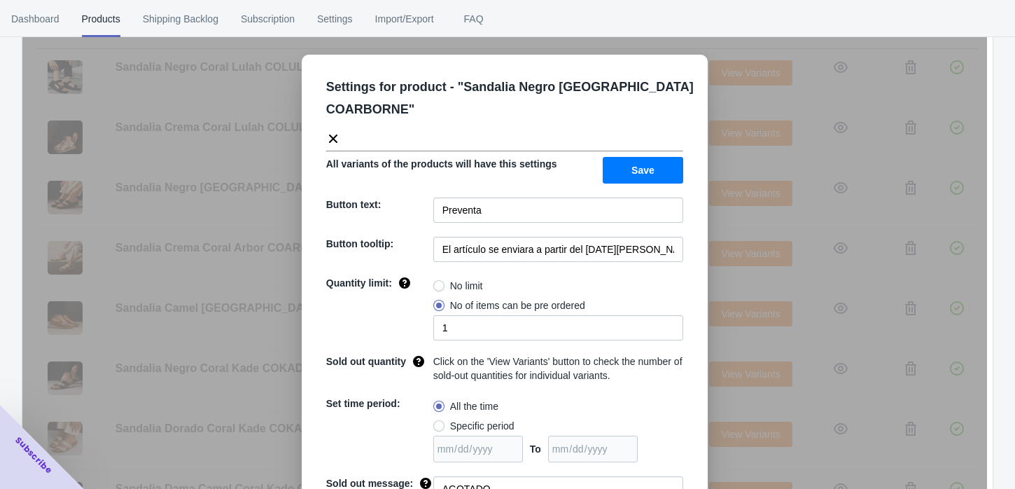
click at [724, 221] on div "Settings for product - " Sandalia Negro Coral Arbor COARBORNE " All variants of…" at bounding box center [504, 279] width 965 height 489
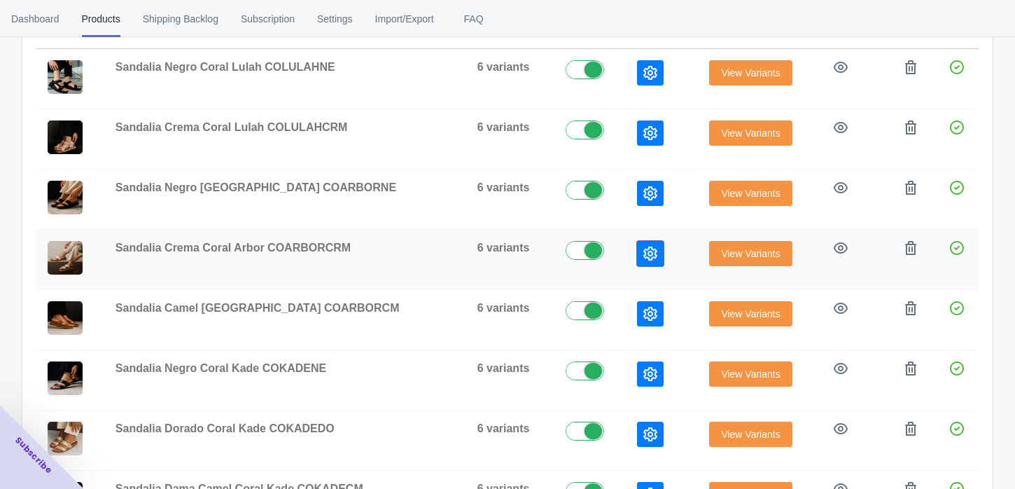
click at [639, 253] on button "button" at bounding box center [650, 253] width 27 height 25
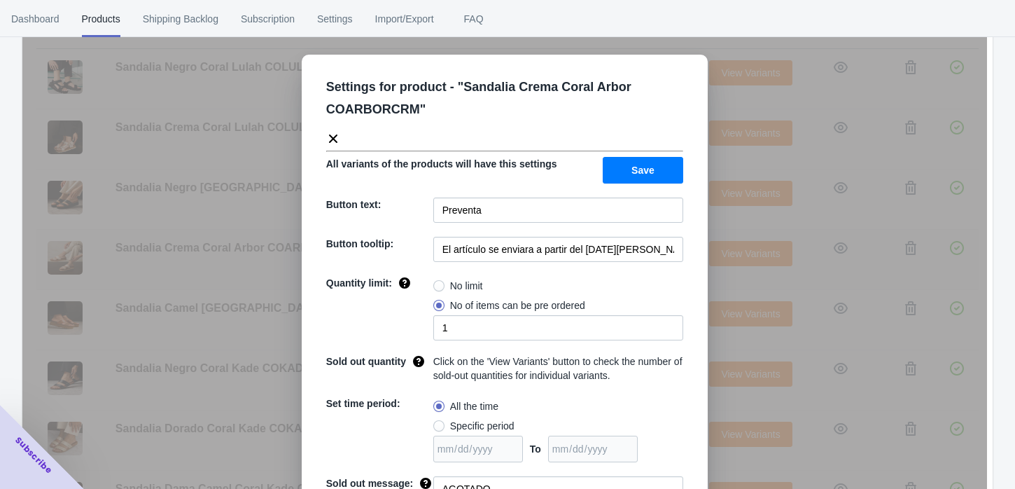
drag, startPoint x: 721, startPoint y: 277, endPoint x: 704, endPoint y: 281, distance: 18.0
click at [721, 277] on div "Settings for product - " Sandalia Crema Coral Arbor COARBORCRM " All variants o…" at bounding box center [504, 279] width 965 height 489
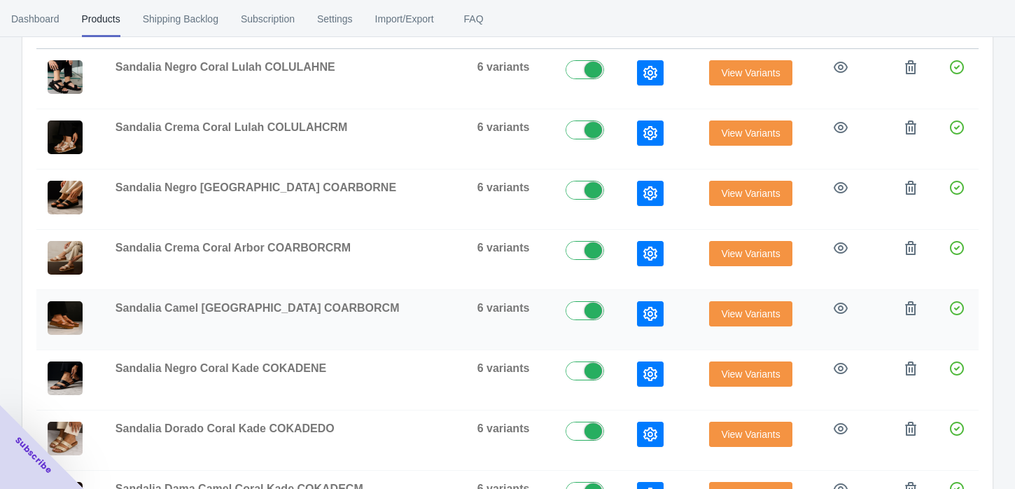
click at [638, 310] on button "button" at bounding box center [650, 313] width 27 height 25
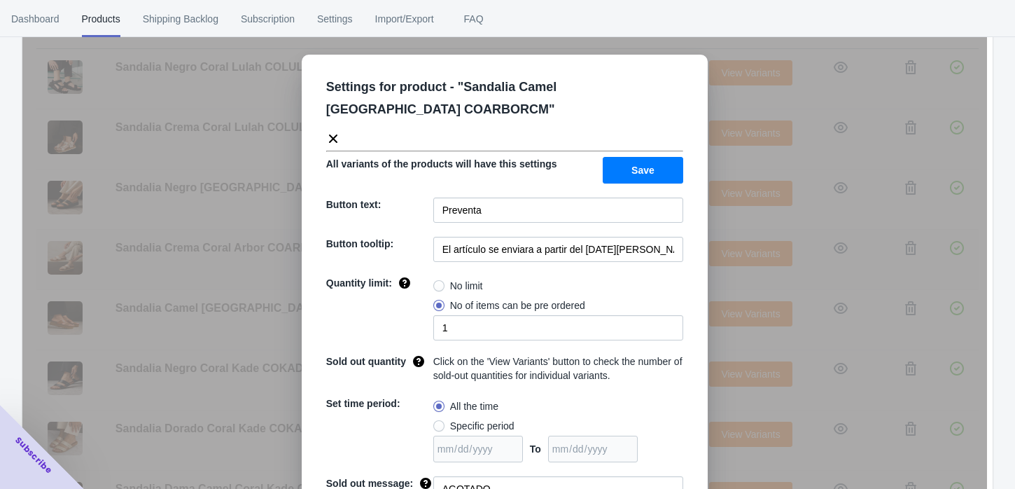
click at [732, 277] on div "Settings for product - " Sandalia Camel Coral Arbor COARBORCM " All variants of…" at bounding box center [504, 279] width 965 height 489
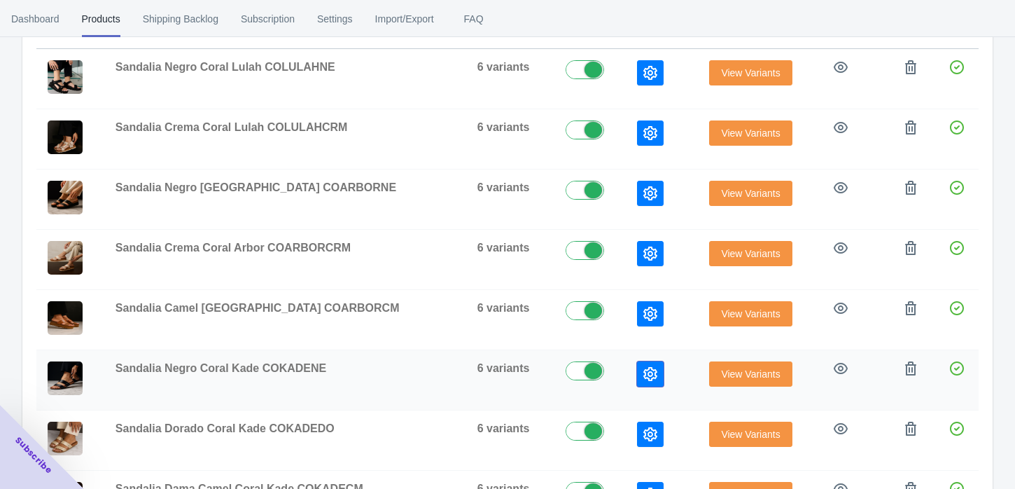
click at [643, 370] on icon "button" at bounding box center [650, 374] width 14 height 14
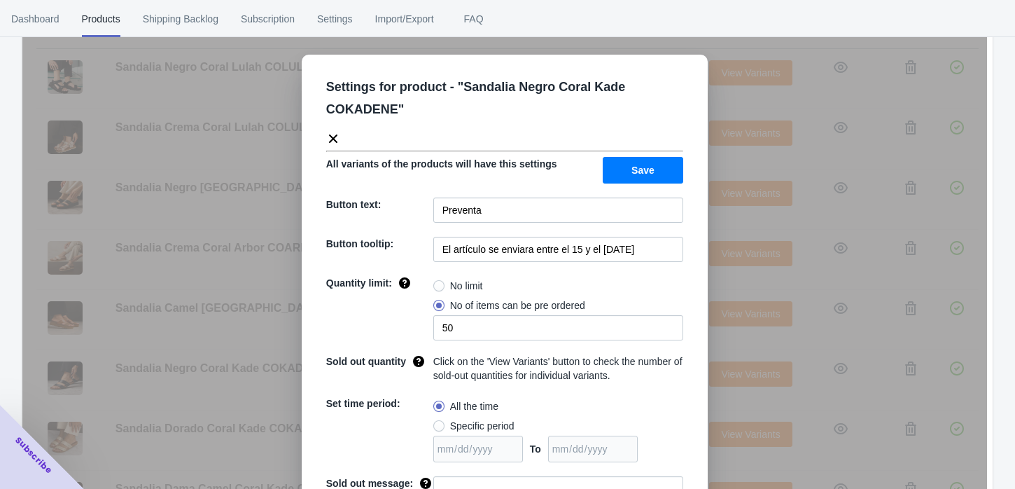
click at [586, 230] on div "Settings for product - " Sandalia Negro Coral Kade COKADENE " All variants of t…" at bounding box center [505, 324] width 406 height 538
click at [583, 256] on input "El artículo se enviara entre el 15 y el [DATE]" at bounding box center [558, 249] width 250 height 25
paste input "a partir del [DATE][PERSON_NAME]"
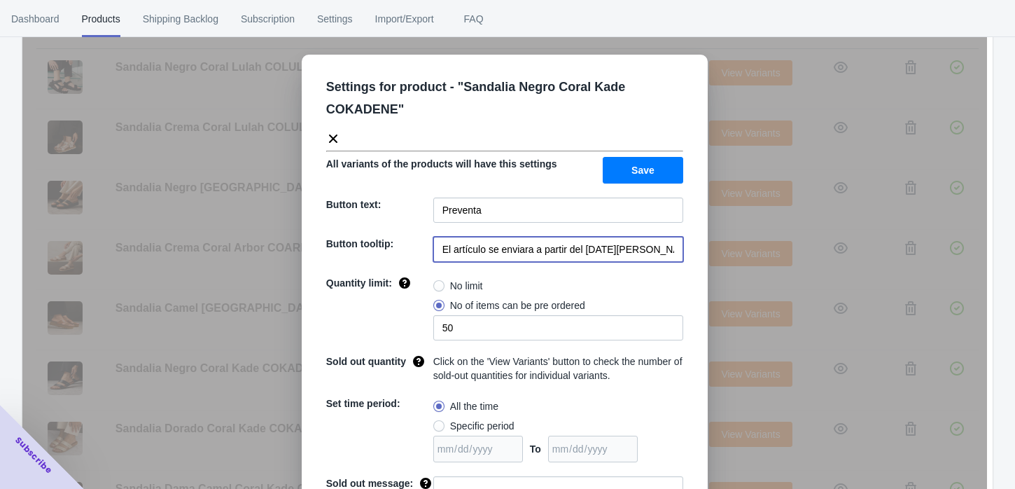
scroll to position [0, 10]
type input "El artículo se enviara a partir del [DATE][PERSON_NAME]"
click at [463, 333] on input "50" at bounding box center [558, 327] width 250 height 25
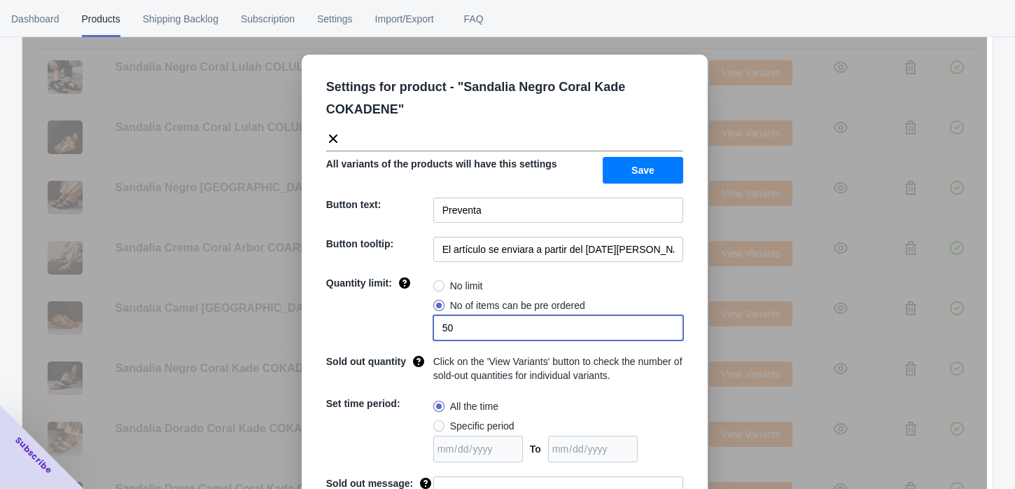
click at [463, 333] on input "50" at bounding box center [558, 327] width 250 height 25
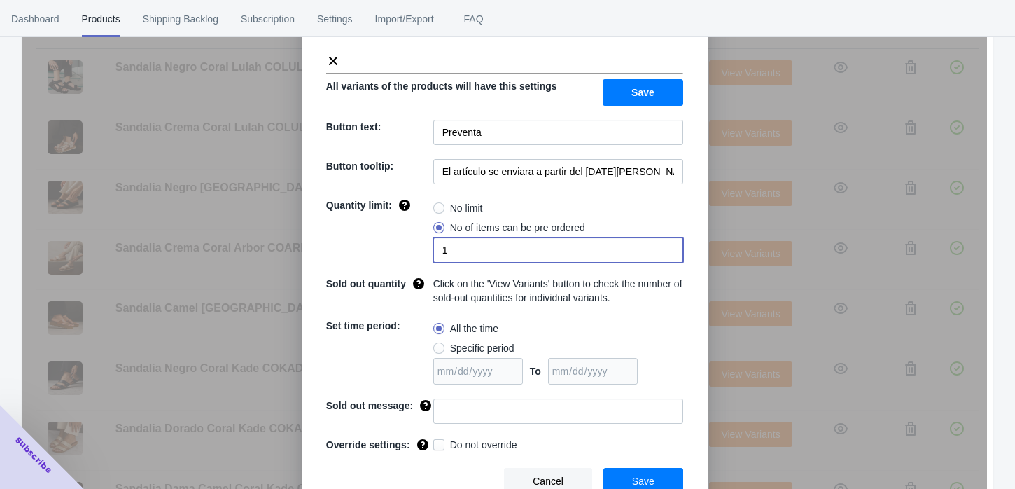
scroll to position [88, 0]
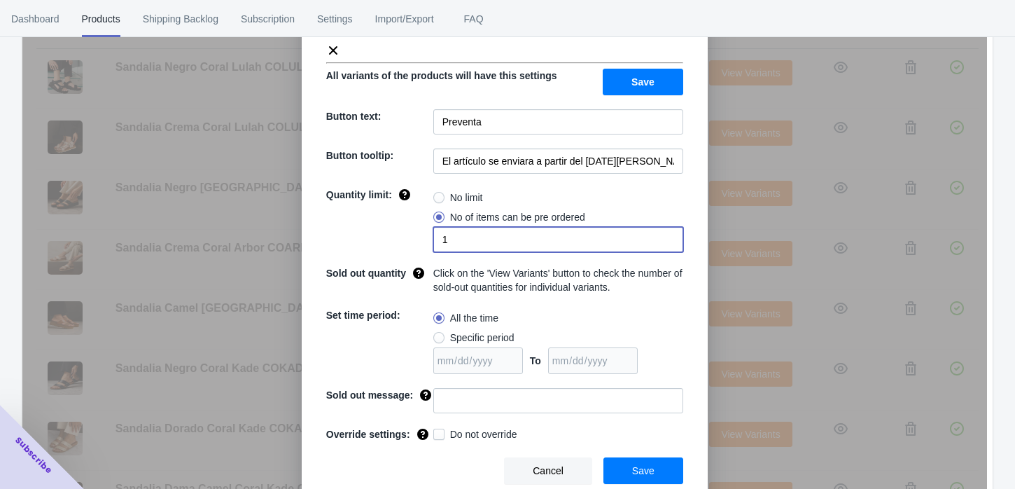
type input "1"
click at [448, 401] on input at bounding box center [558, 400] width 250 height 25
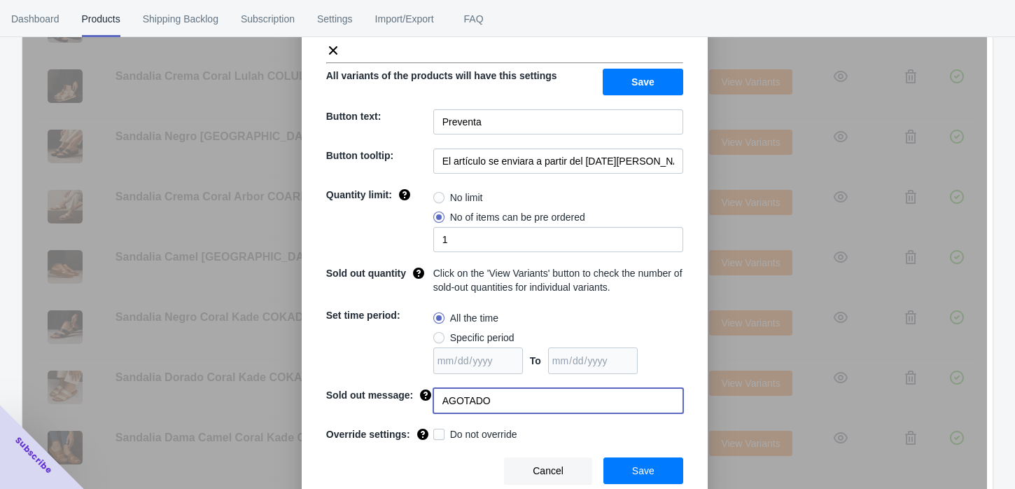
scroll to position [389, 0]
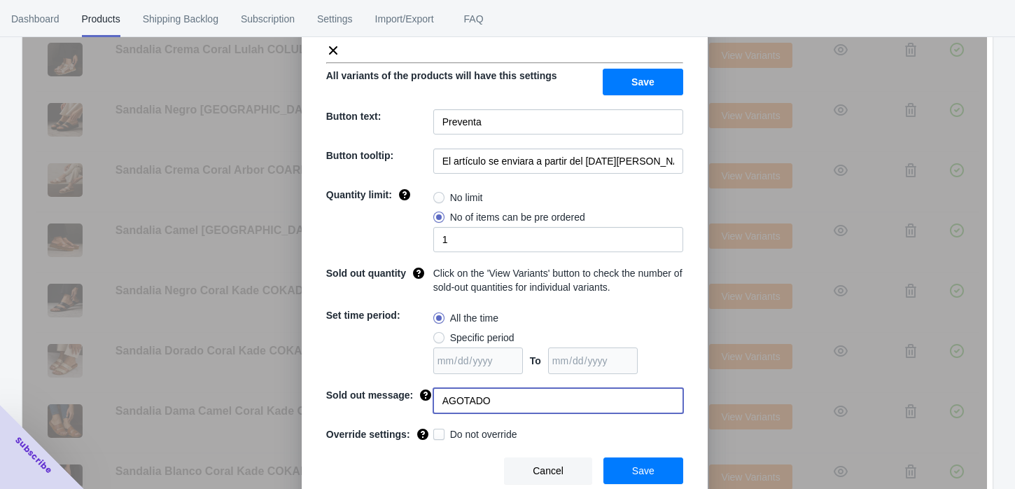
type input "AGOTADO"
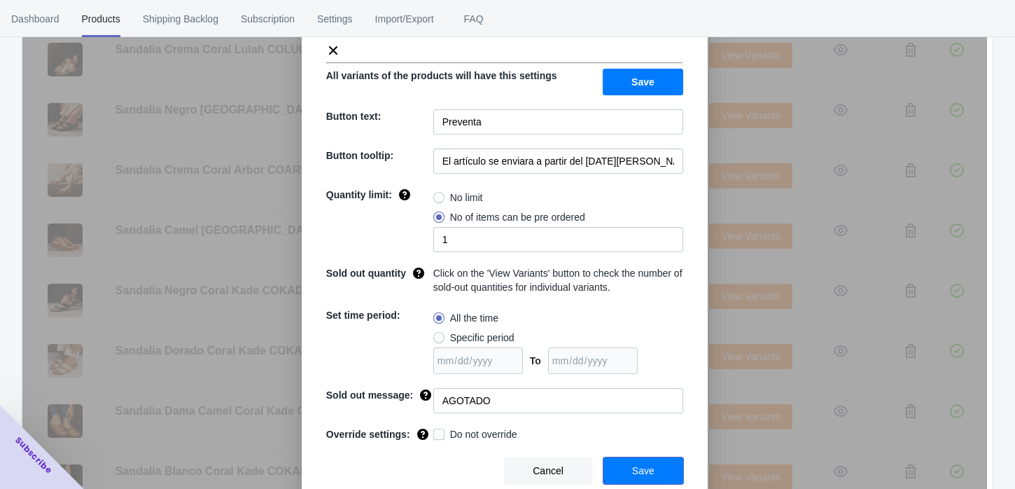
click at [673, 467] on button "Save" at bounding box center [644, 470] width 80 height 27
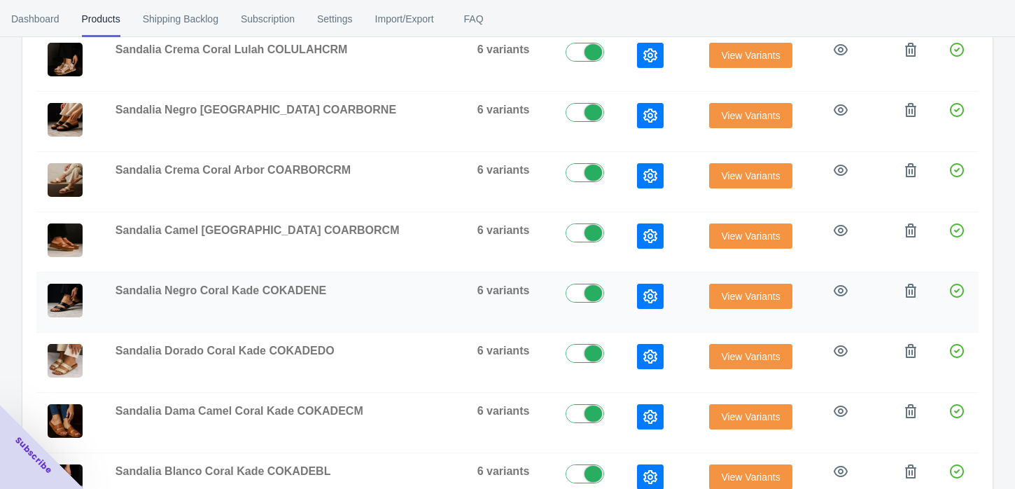
click at [643, 293] on icon "button" at bounding box center [650, 296] width 14 height 14
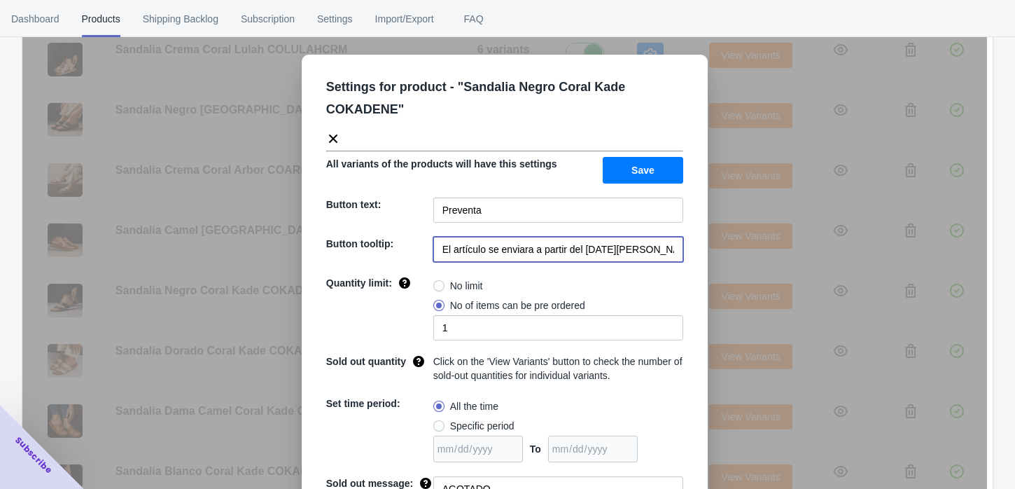
click at [459, 242] on input "El artículo se enviara a partir del [DATE][PERSON_NAME]" at bounding box center [558, 249] width 250 height 25
click at [717, 317] on div "Settings for product - " Sandalia Negro Coral Kade COKADENE " All variants of t…" at bounding box center [504, 279] width 965 height 489
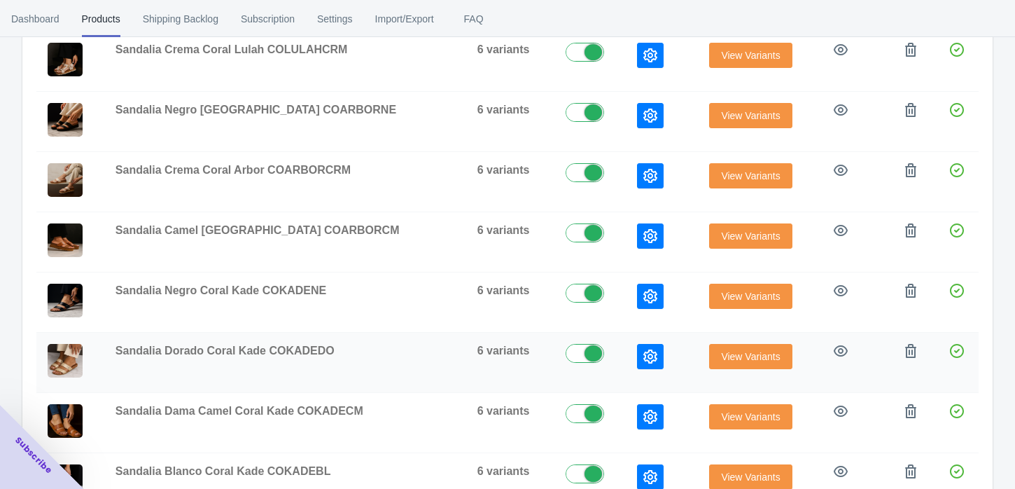
click at [643, 356] on icon "button" at bounding box center [650, 356] width 14 height 14
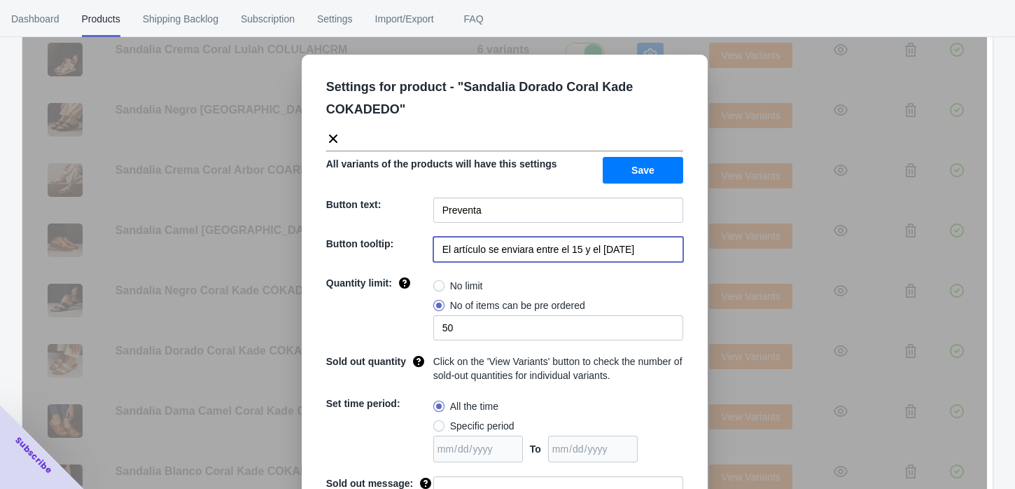
click at [510, 251] on input "El artículo se enviara entre el 15 y el [DATE]" at bounding box center [558, 249] width 250 height 25
paste input "a partir del [DATE][PERSON_NAME]"
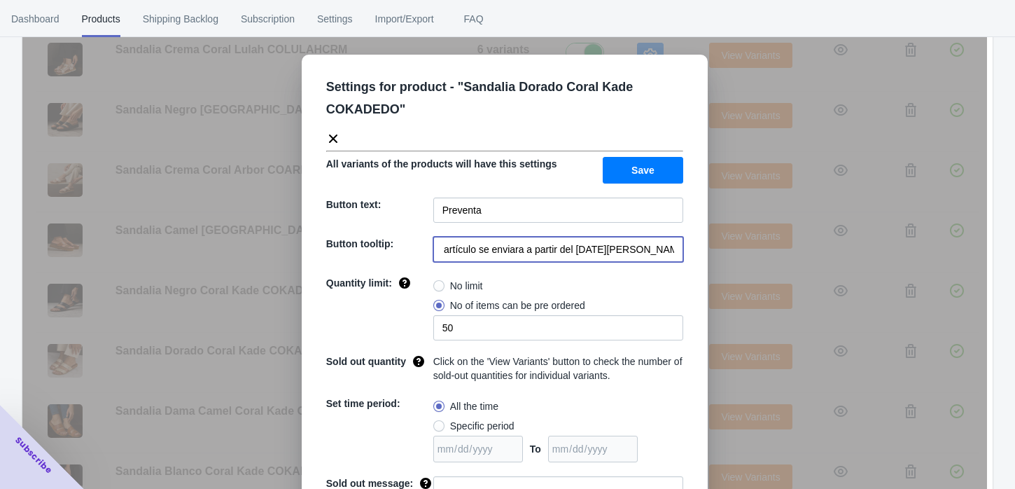
type input "El artículo se enviara a partir del [DATE][PERSON_NAME]"
click at [469, 326] on input "50" at bounding box center [558, 327] width 250 height 25
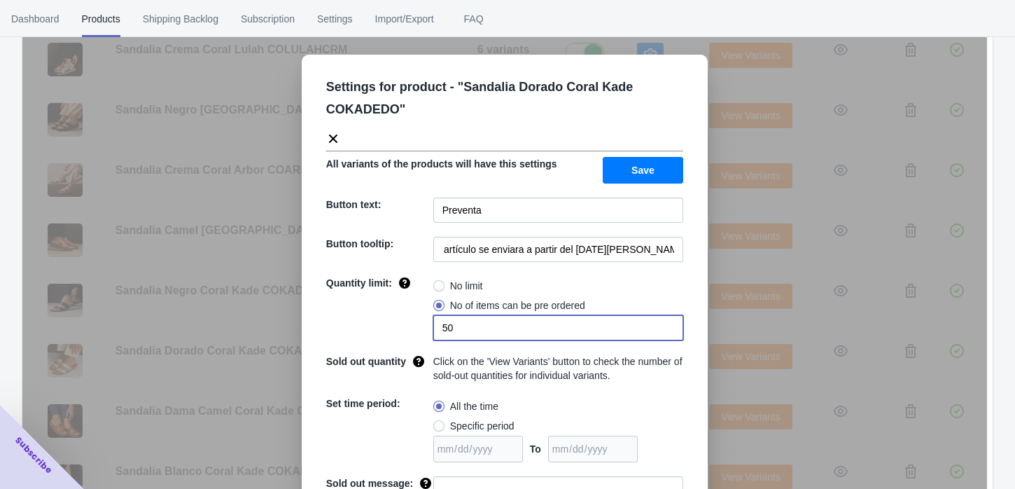
scroll to position [0, 0]
click at [469, 326] on input "50" at bounding box center [558, 327] width 250 height 25
type input "1"
click at [745, 383] on div "Settings for product - " Sandalia Dorado Coral Kade COKADEDO " All variants of …" at bounding box center [504, 279] width 965 height 489
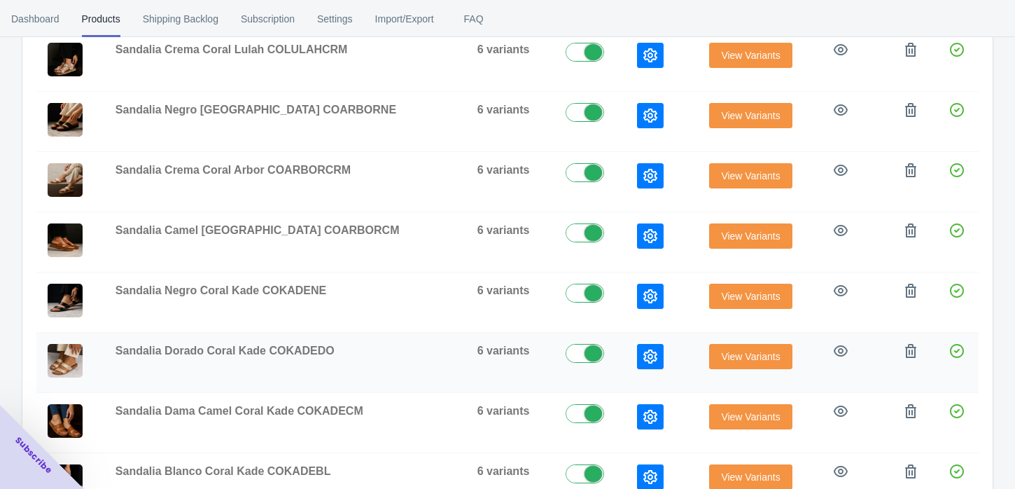
scroll to position [466, 0]
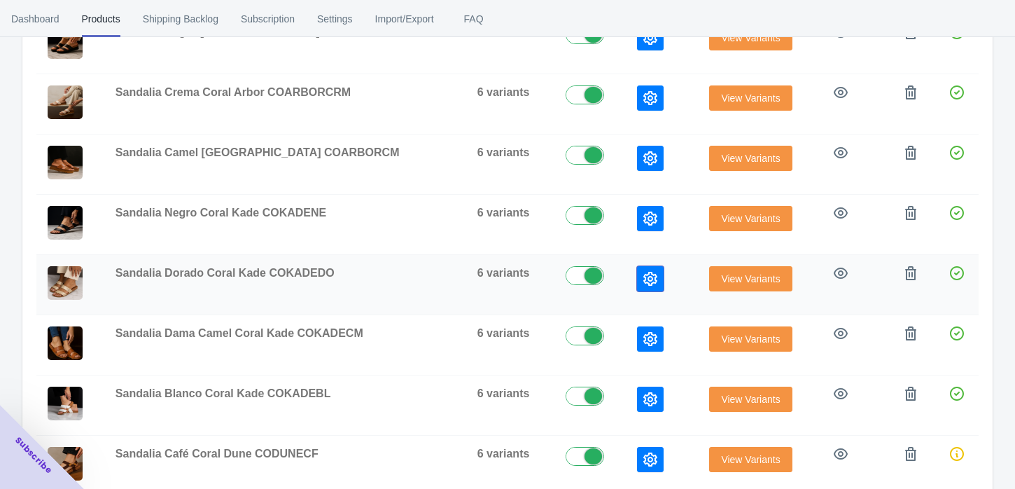
click at [637, 268] on button "button" at bounding box center [650, 278] width 27 height 25
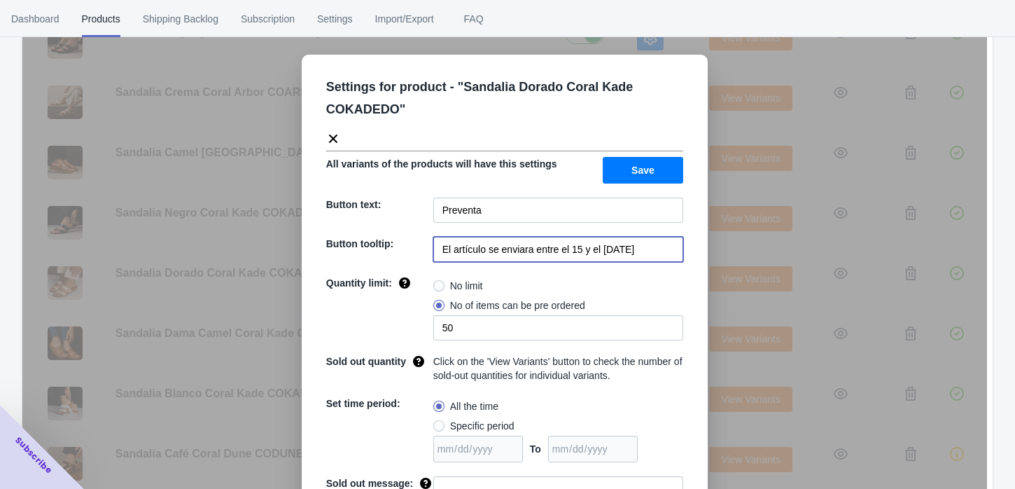
click at [592, 250] on input "El artículo se enviara entre el 15 y el [DATE]" at bounding box center [558, 249] width 250 height 25
paste input "a partir del [DATE][PERSON_NAME]"
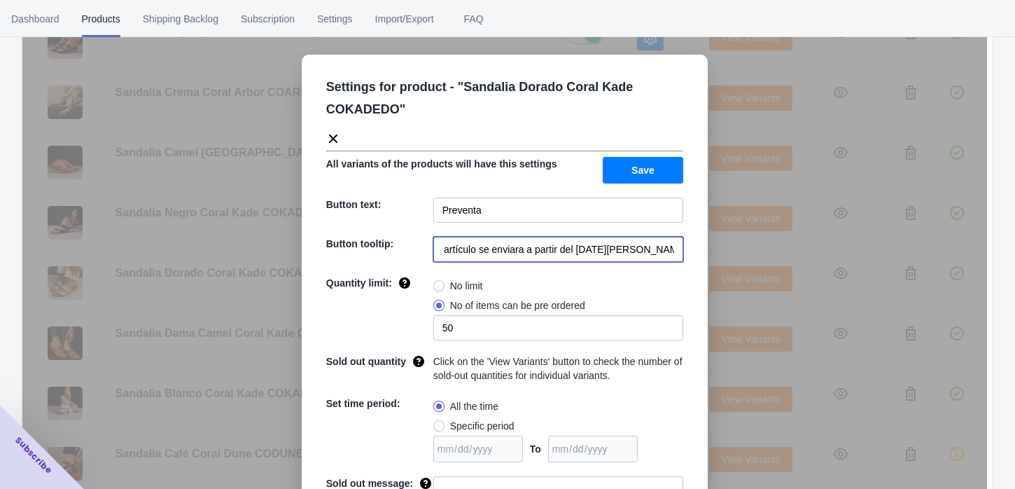
type input "El artículo se enviara a partir del [DATE][PERSON_NAME]"
click at [484, 327] on input "50" at bounding box center [558, 327] width 250 height 25
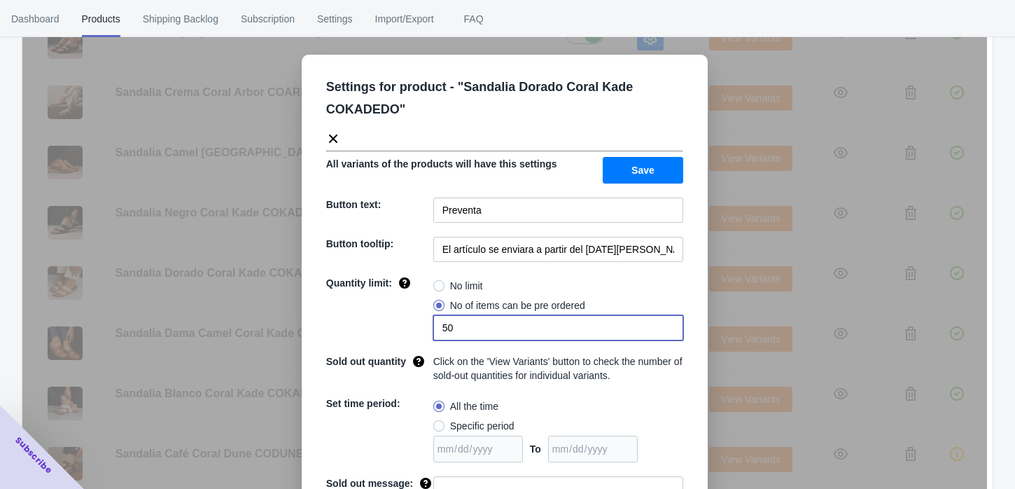
click at [484, 327] on input "50" at bounding box center [558, 327] width 250 height 25
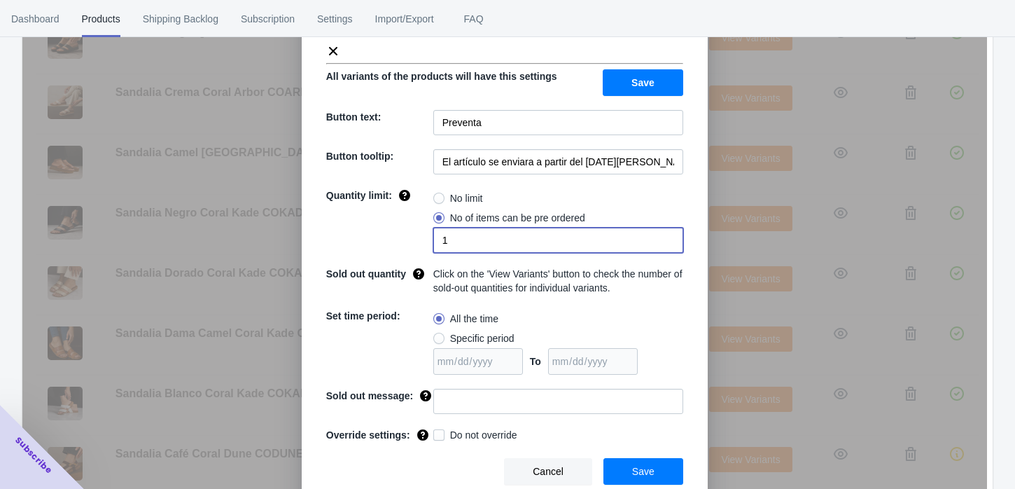
scroll to position [88, 0]
type input "1"
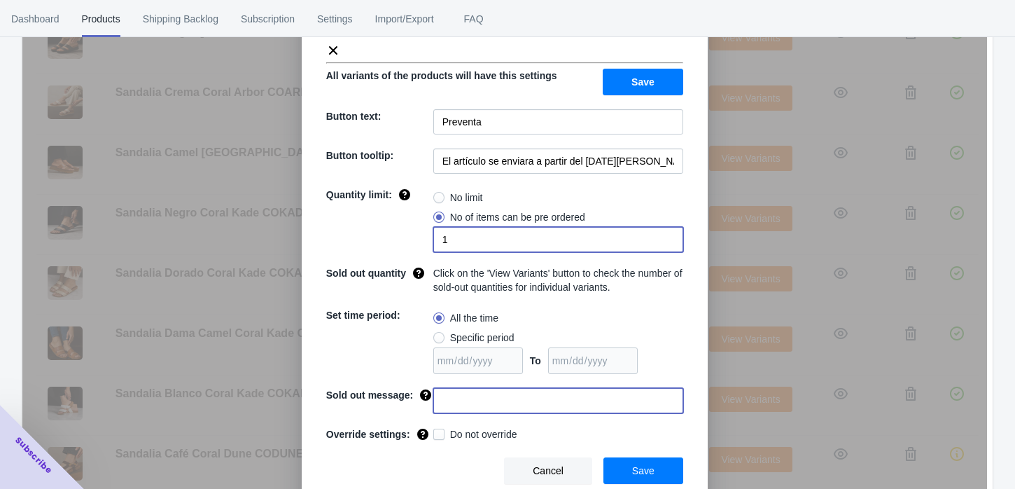
click at [440, 403] on input at bounding box center [558, 400] width 250 height 25
type input "AGOTADO"
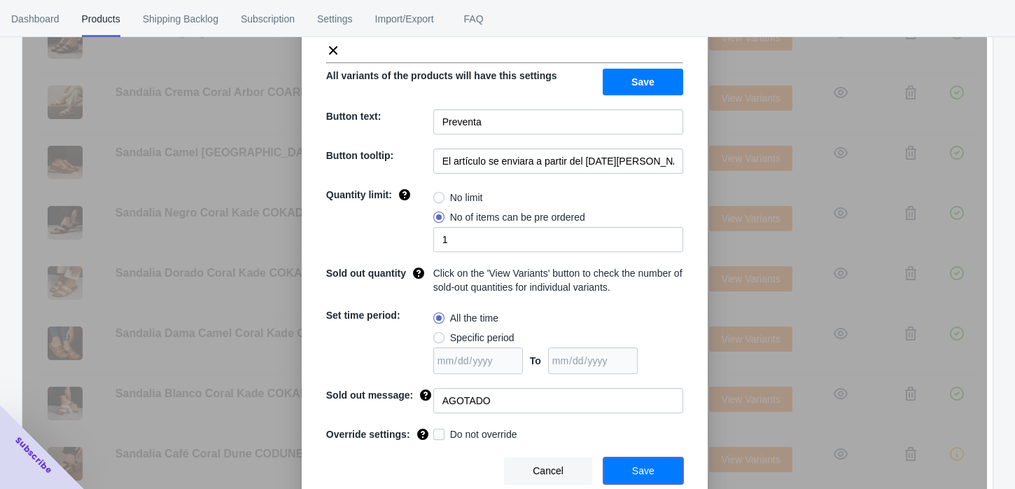
click at [632, 466] on span "Save" at bounding box center [643, 470] width 22 height 11
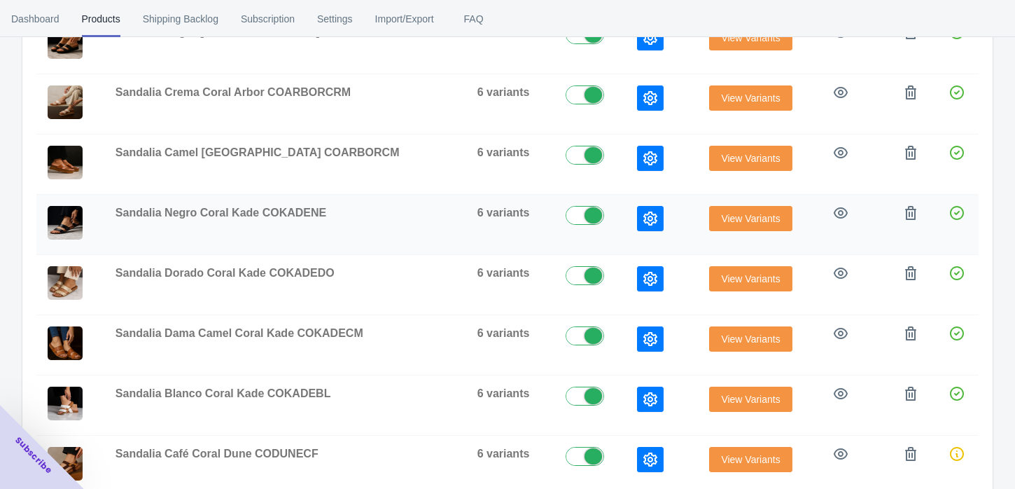
click at [637, 224] on button "button" at bounding box center [650, 218] width 27 height 25
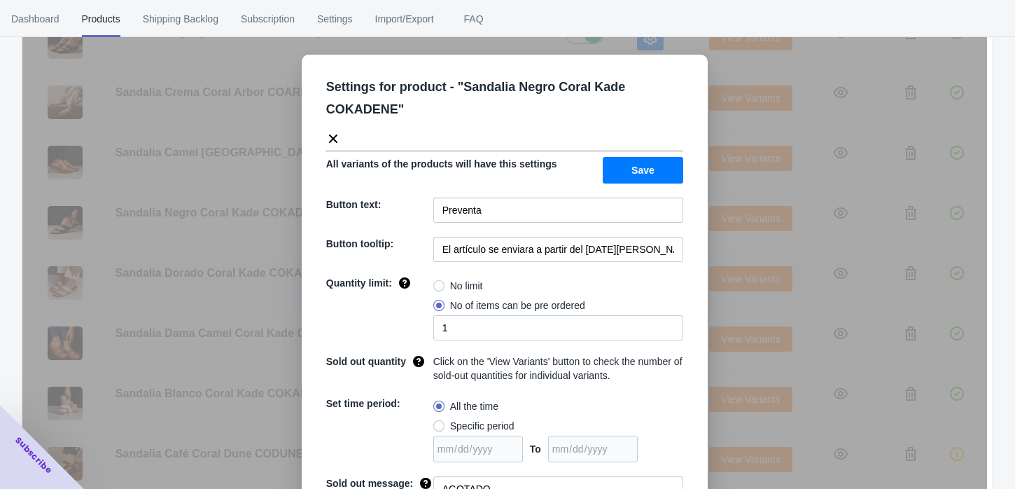
click at [729, 259] on div "Settings for product - " Sandalia Negro Coral Kade COKADENE " All variants of t…" at bounding box center [504, 279] width 965 height 489
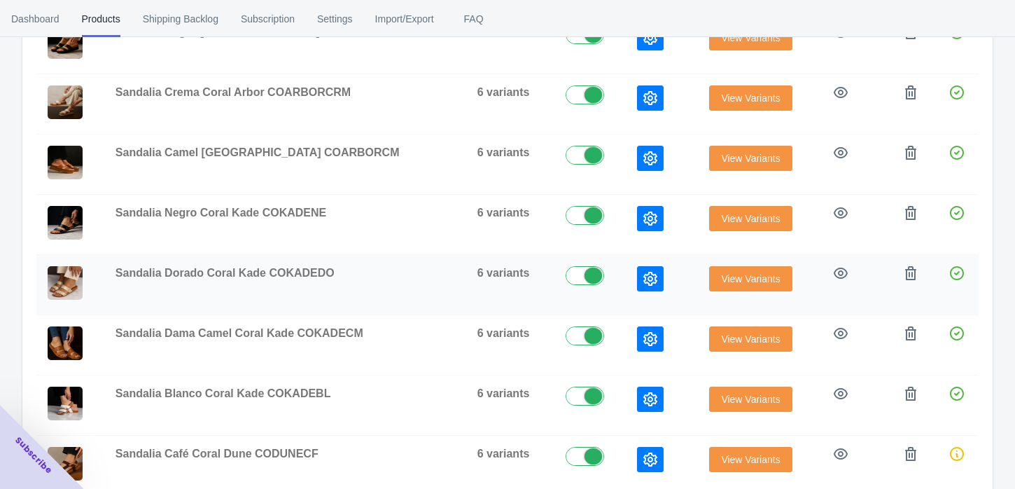
click at [643, 282] on icon "button" at bounding box center [650, 279] width 14 height 14
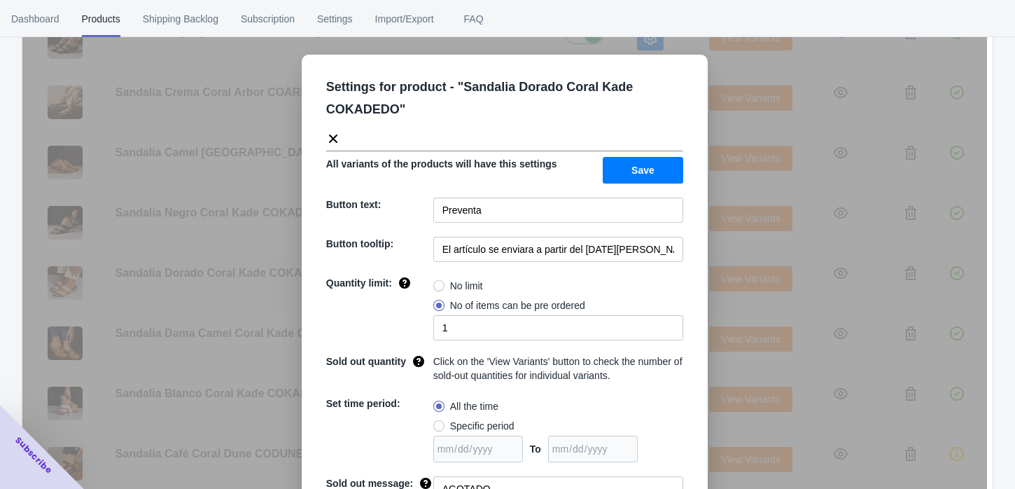
drag, startPoint x: 718, startPoint y: 244, endPoint x: 697, endPoint y: 281, distance: 43.2
click at [718, 244] on div "Settings for product - " Sandalia Dorado Coral Kade COKADEDO " All variants of …" at bounding box center [504, 279] width 965 height 489
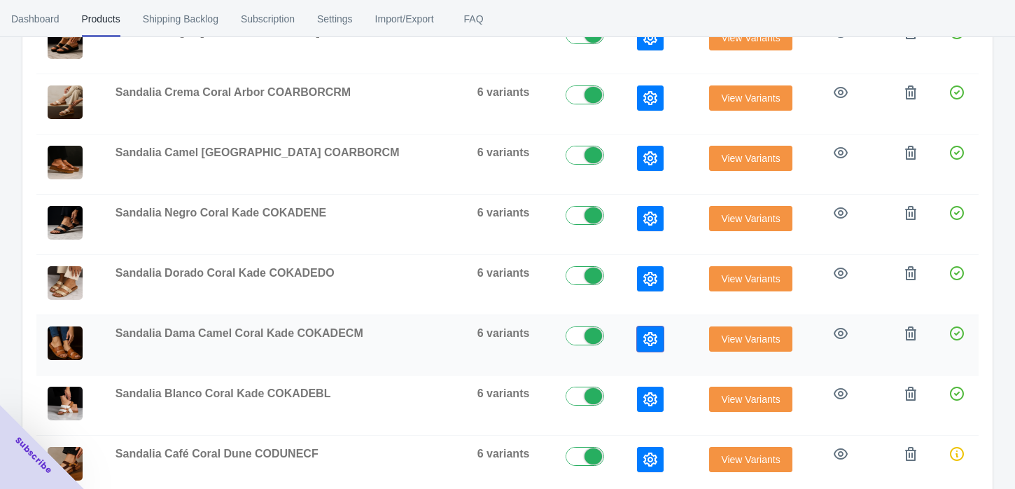
click at [637, 344] on button "button" at bounding box center [650, 338] width 27 height 25
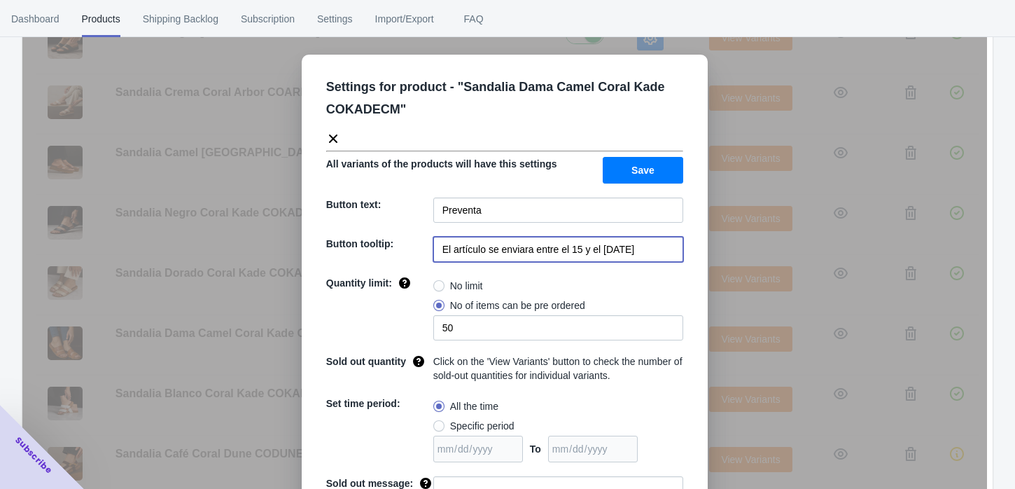
click at [548, 249] on input "El artículo se enviara entre el 15 y el [DATE]" at bounding box center [558, 249] width 250 height 25
paste input "a partir del [DATE][PERSON_NAME]"
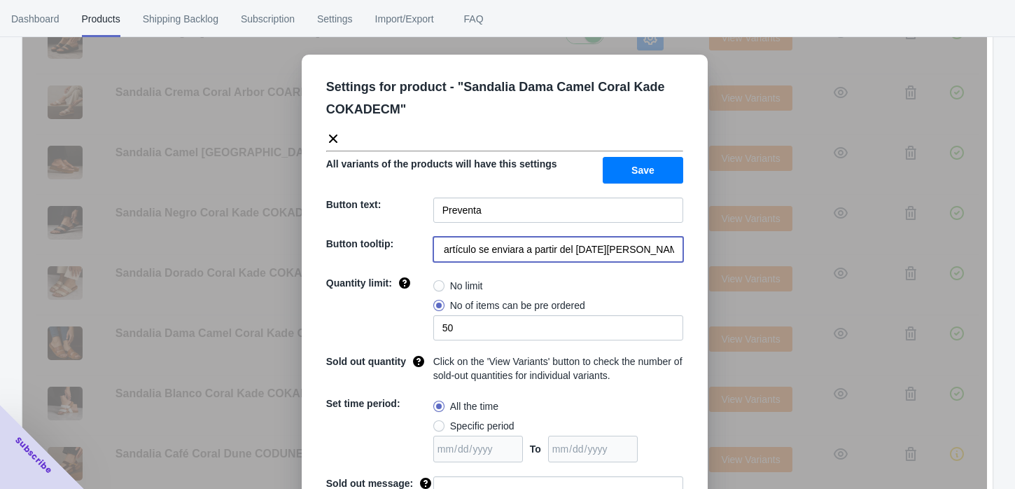
type input "El artículo se enviara a partir del [DATE][PERSON_NAME]"
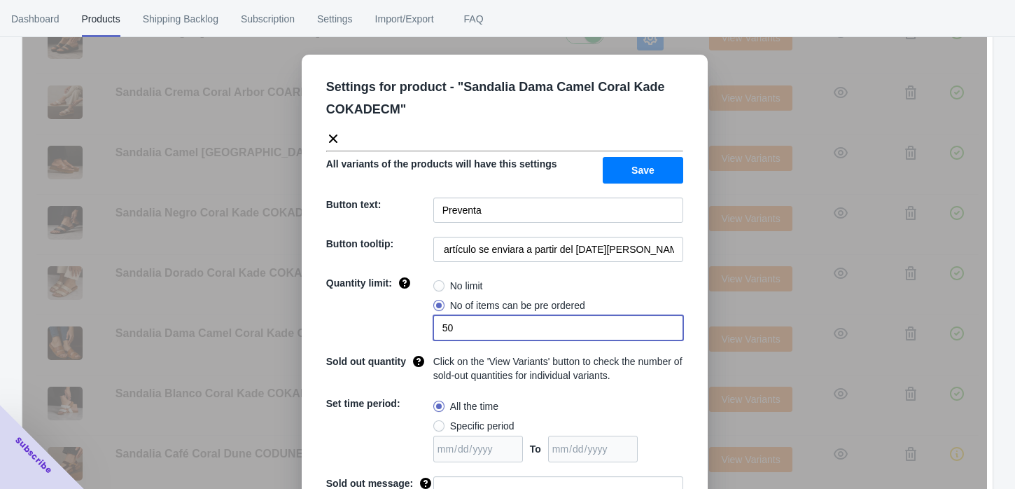
scroll to position [0, 0]
click at [494, 326] on input "50" at bounding box center [558, 327] width 250 height 25
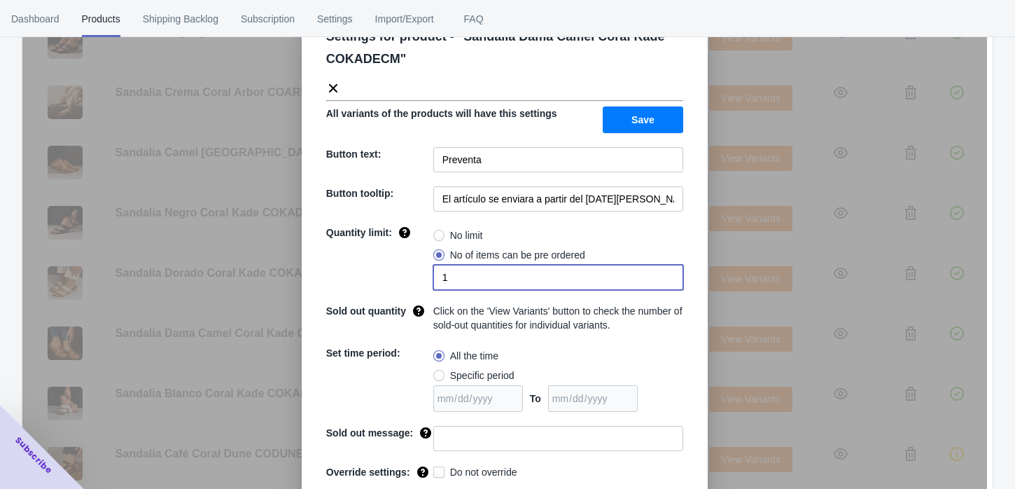
scroll to position [78, 0]
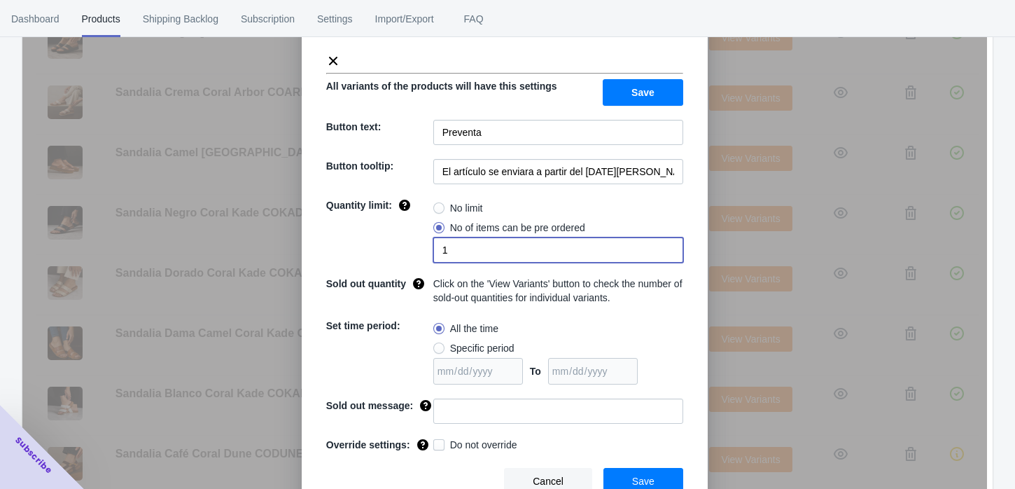
type input "1"
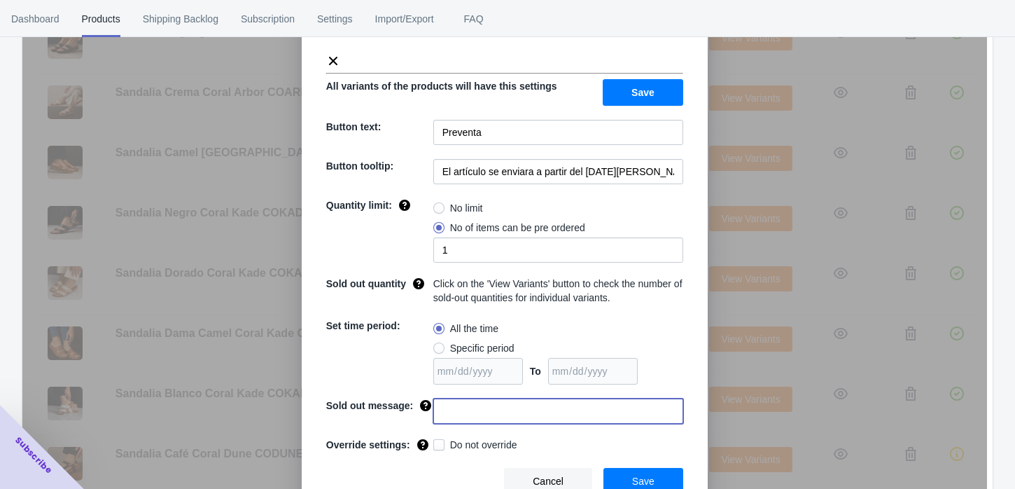
click at [587, 410] on input at bounding box center [558, 410] width 250 height 25
type input "AGOTADO"
click at [665, 473] on button "Save" at bounding box center [644, 481] width 80 height 27
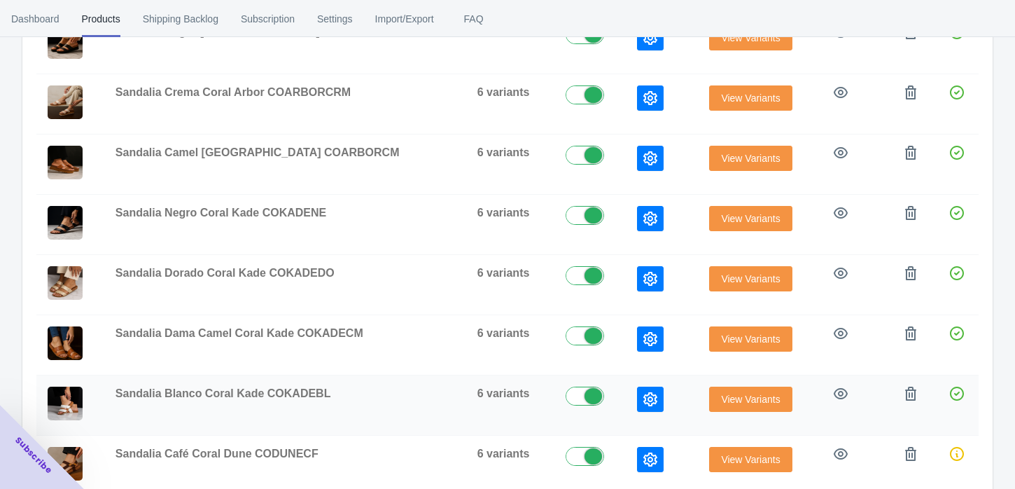
click at [643, 401] on icon "button" at bounding box center [650, 399] width 14 height 14
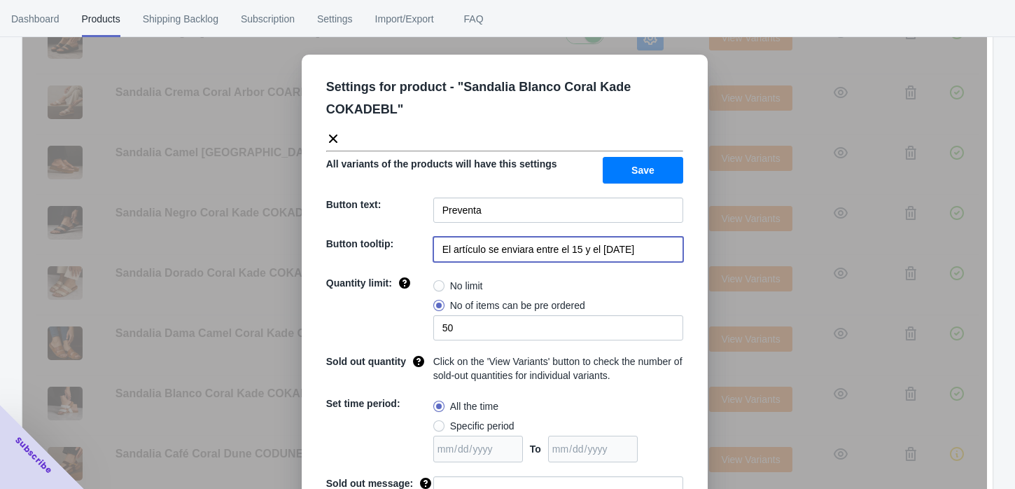
click at [538, 256] on input "El artículo se enviara entre el 15 y el [DATE]" at bounding box center [558, 249] width 250 height 25
paste input "a partir del [DATE][PERSON_NAME]"
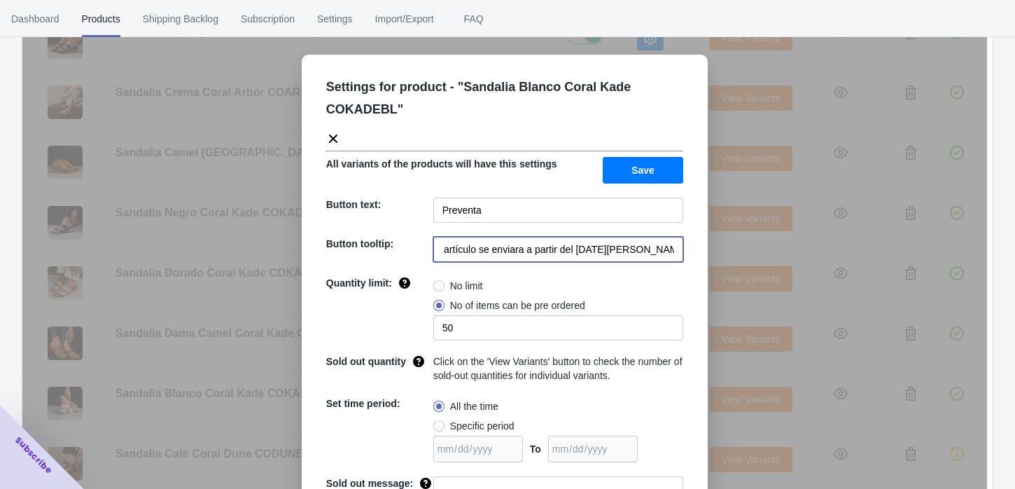
type input "El artículo se enviara a partir del [DATE][PERSON_NAME]"
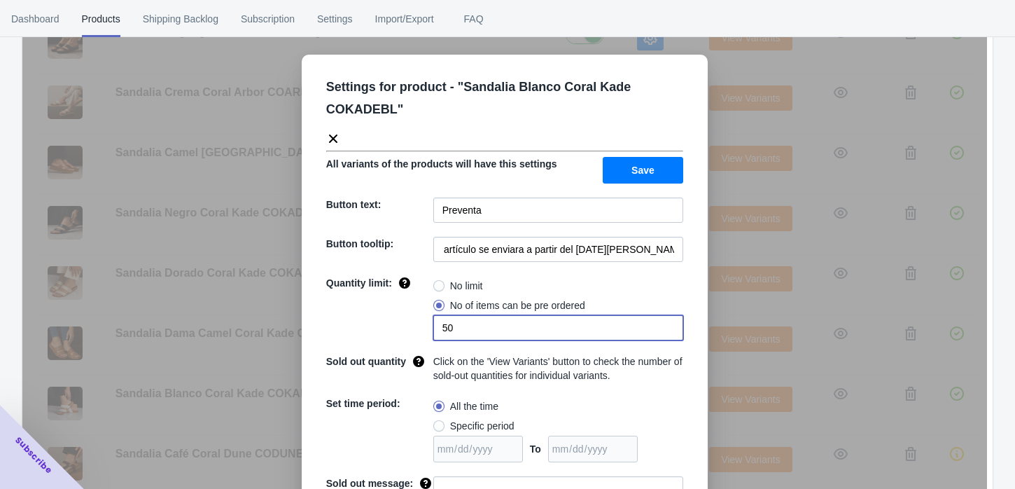
click at [521, 335] on input "50" at bounding box center [558, 327] width 250 height 25
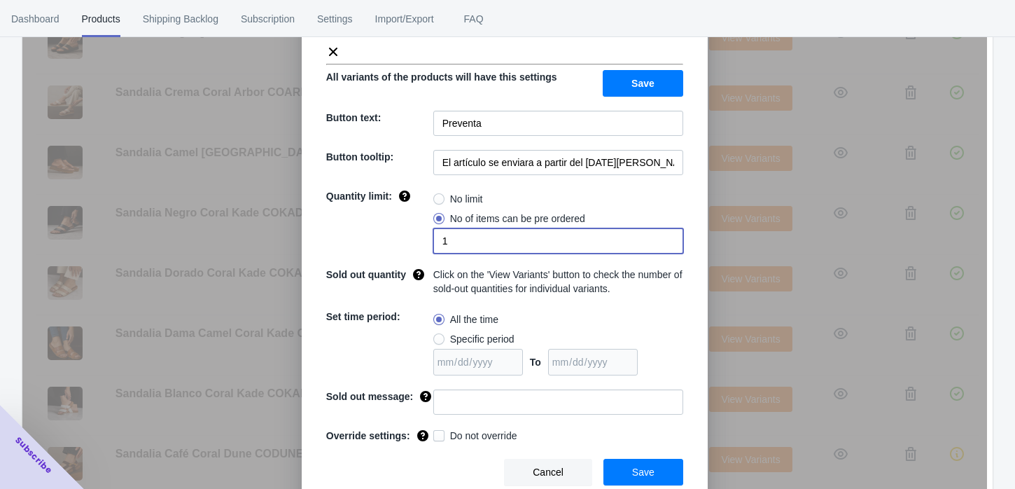
scroll to position [88, 0]
type input "1"
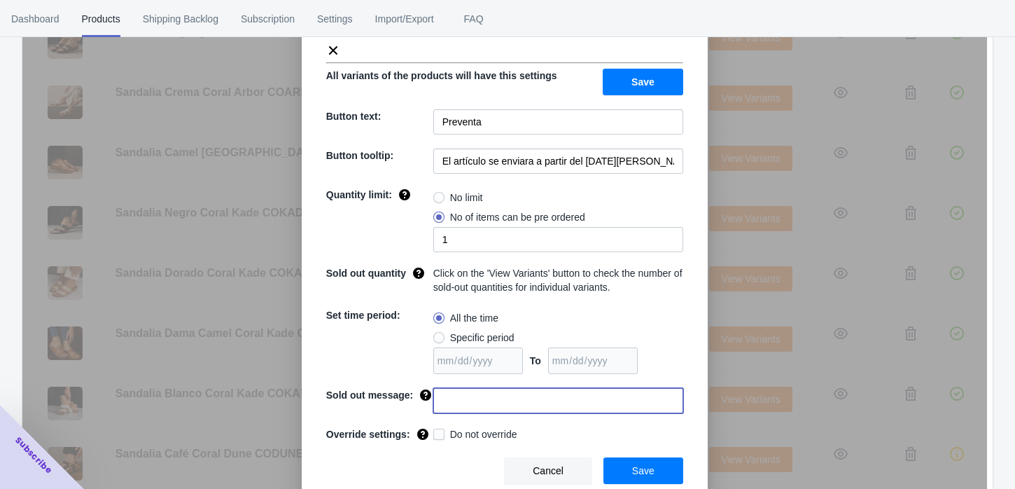
click at [559, 390] on input at bounding box center [558, 400] width 250 height 25
click at [548, 381] on div "Settings for product - " Sandalia Blanco Coral Kade COKADEBL " All variants of …" at bounding box center [505, 235] width 406 height 538
click at [549, 398] on input at bounding box center [558, 400] width 250 height 25
type input "AGOTADO"
click at [644, 478] on button "Save" at bounding box center [644, 470] width 80 height 27
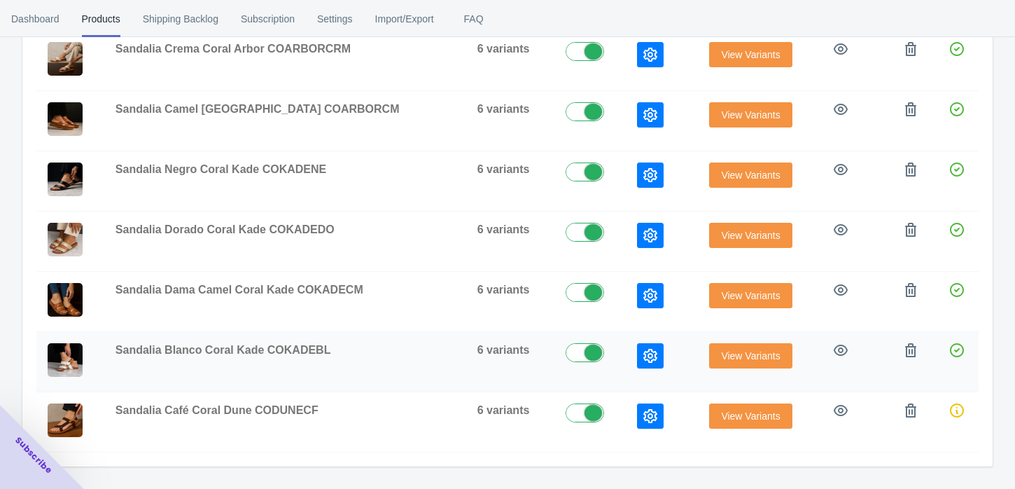
scroll to position [553, 0]
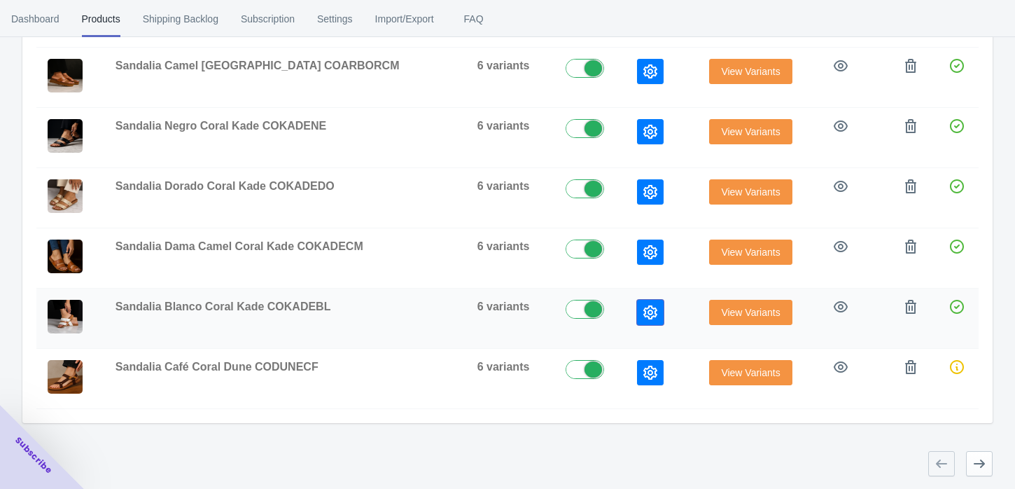
click at [643, 305] on icon "button" at bounding box center [650, 312] width 14 height 14
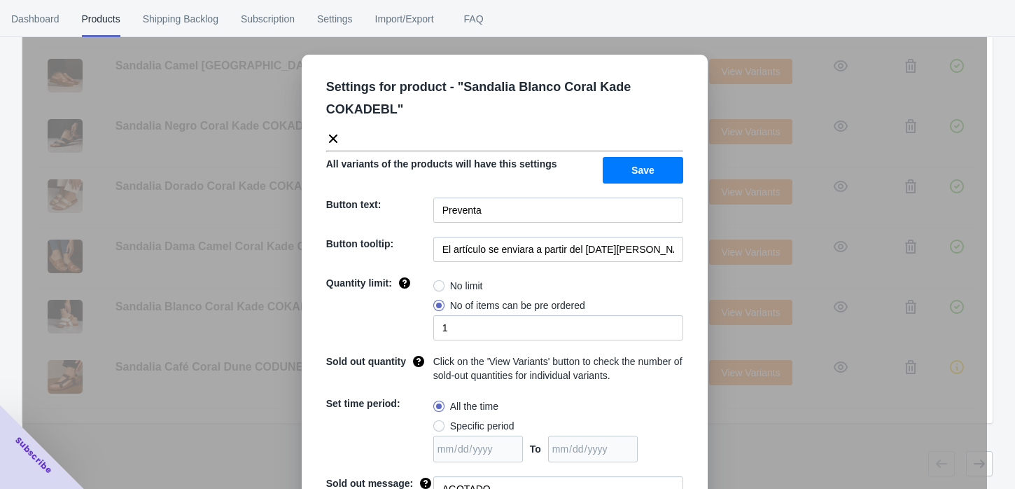
click at [710, 343] on div "Settings for product - " Sandalia Blanco Coral Kade COKADEBL " All variants of …" at bounding box center [504, 279] width 965 height 489
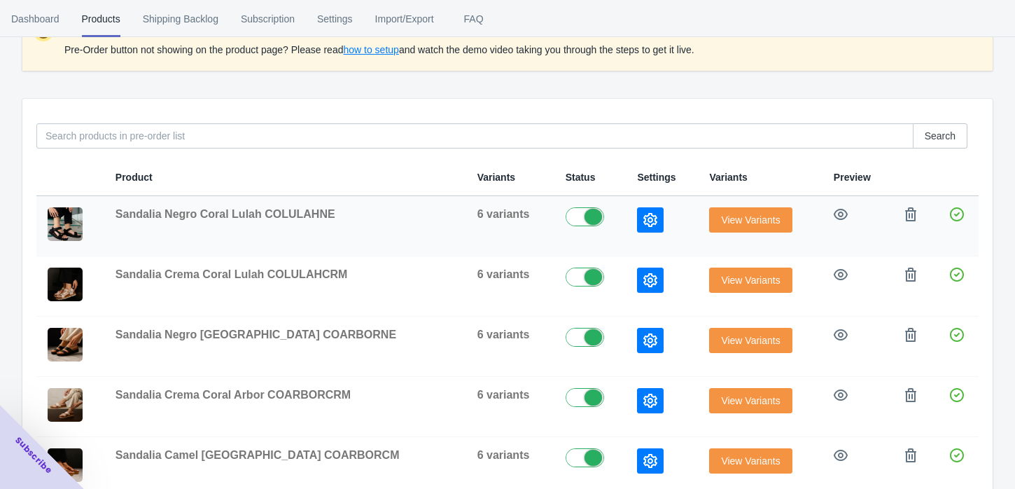
scroll to position [86, 0]
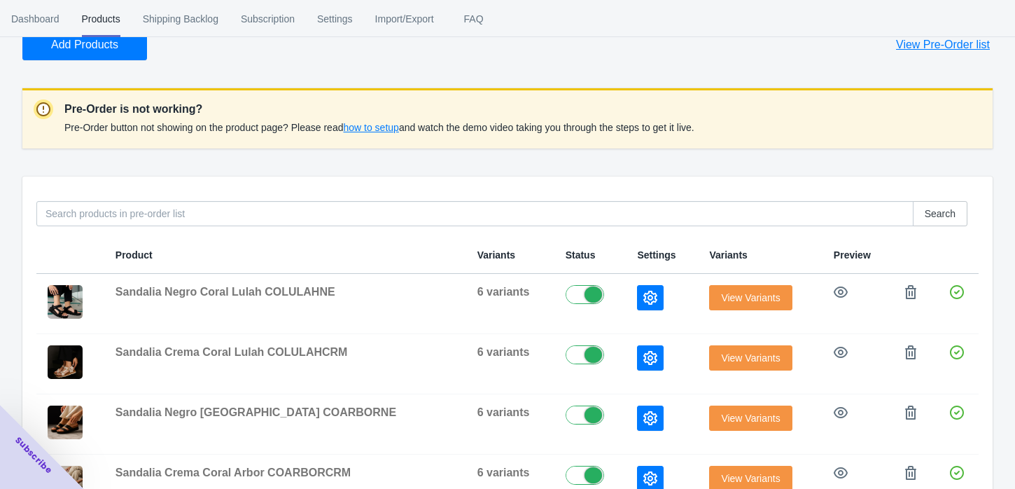
drag, startPoint x: 723, startPoint y: 123, endPoint x: 29, endPoint y: 130, distance: 693.2
click at [29, 130] on div "Pre-Order is not working? Pre-Order button not showing on the product page? Ple…" at bounding box center [507, 118] width 970 height 60
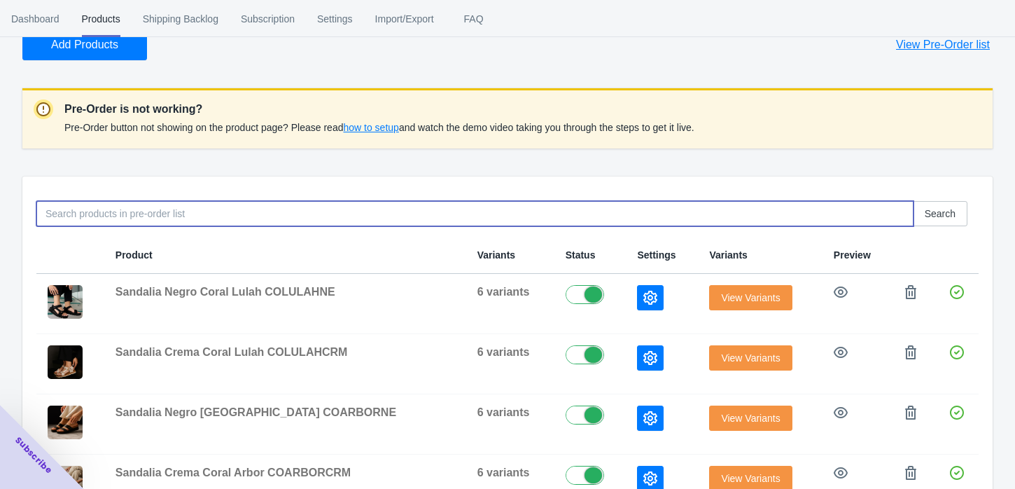
click at [597, 201] on input at bounding box center [474, 213] width 877 height 25
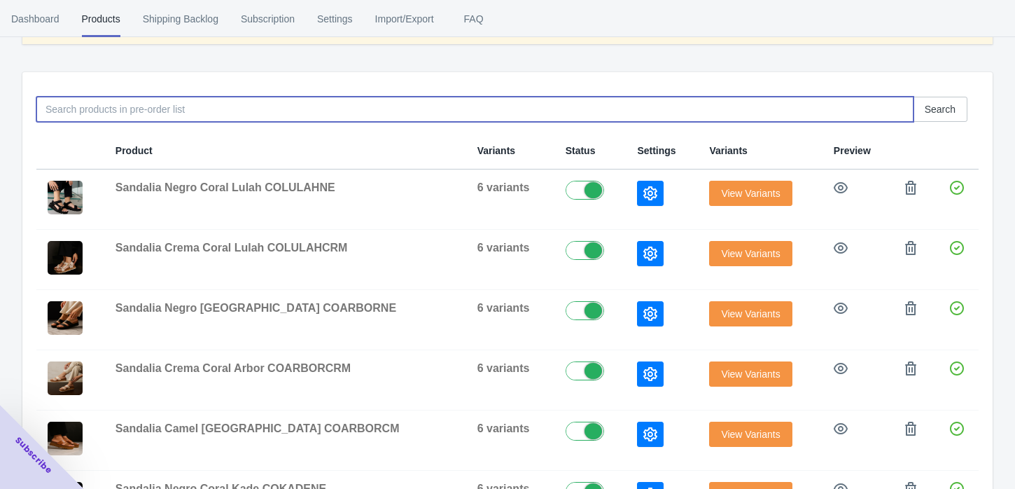
scroll to position [164, 0]
